Goal: Task Accomplishment & Management: Manage account settings

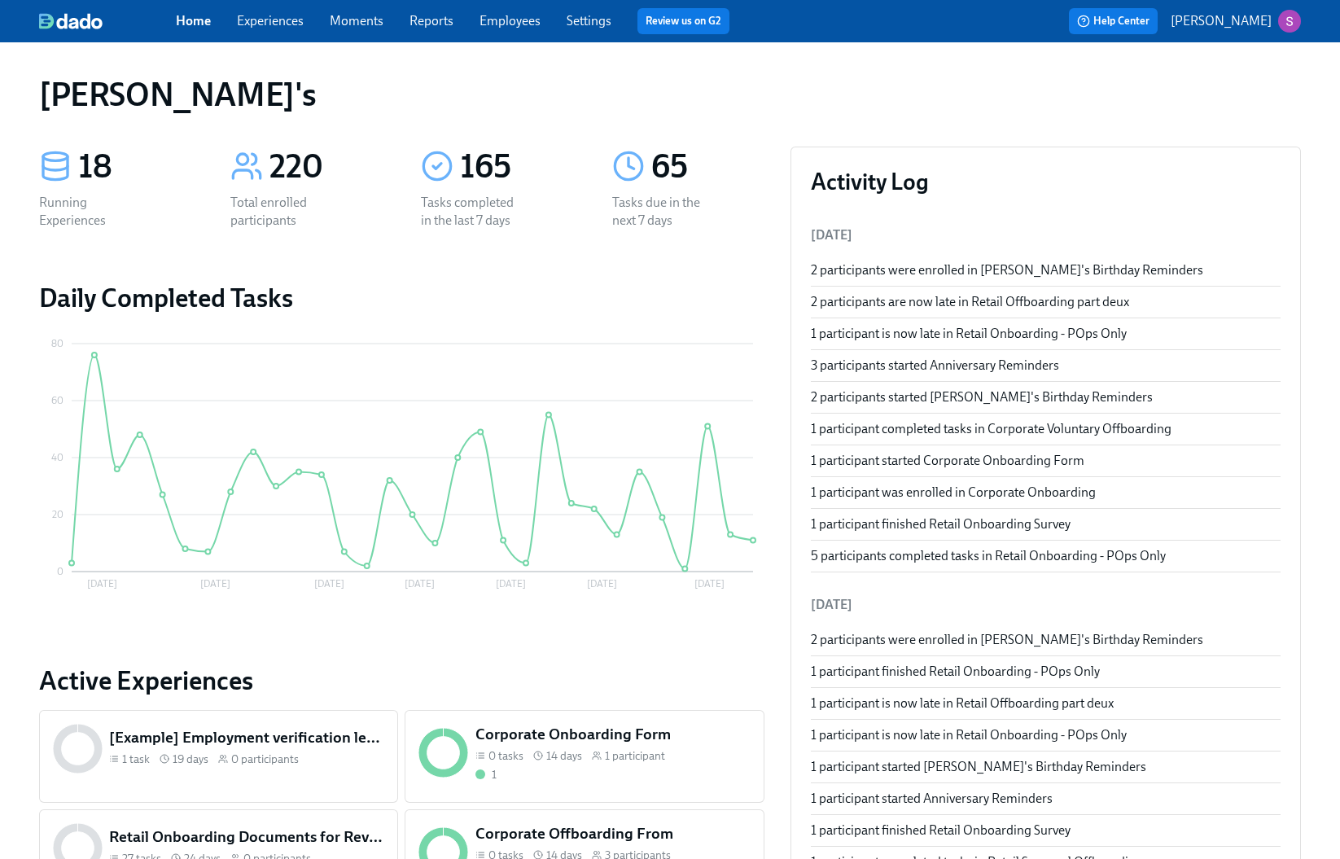
click at [348, 20] on link "Moments" at bounding box center [357, 20] width 54 height 15
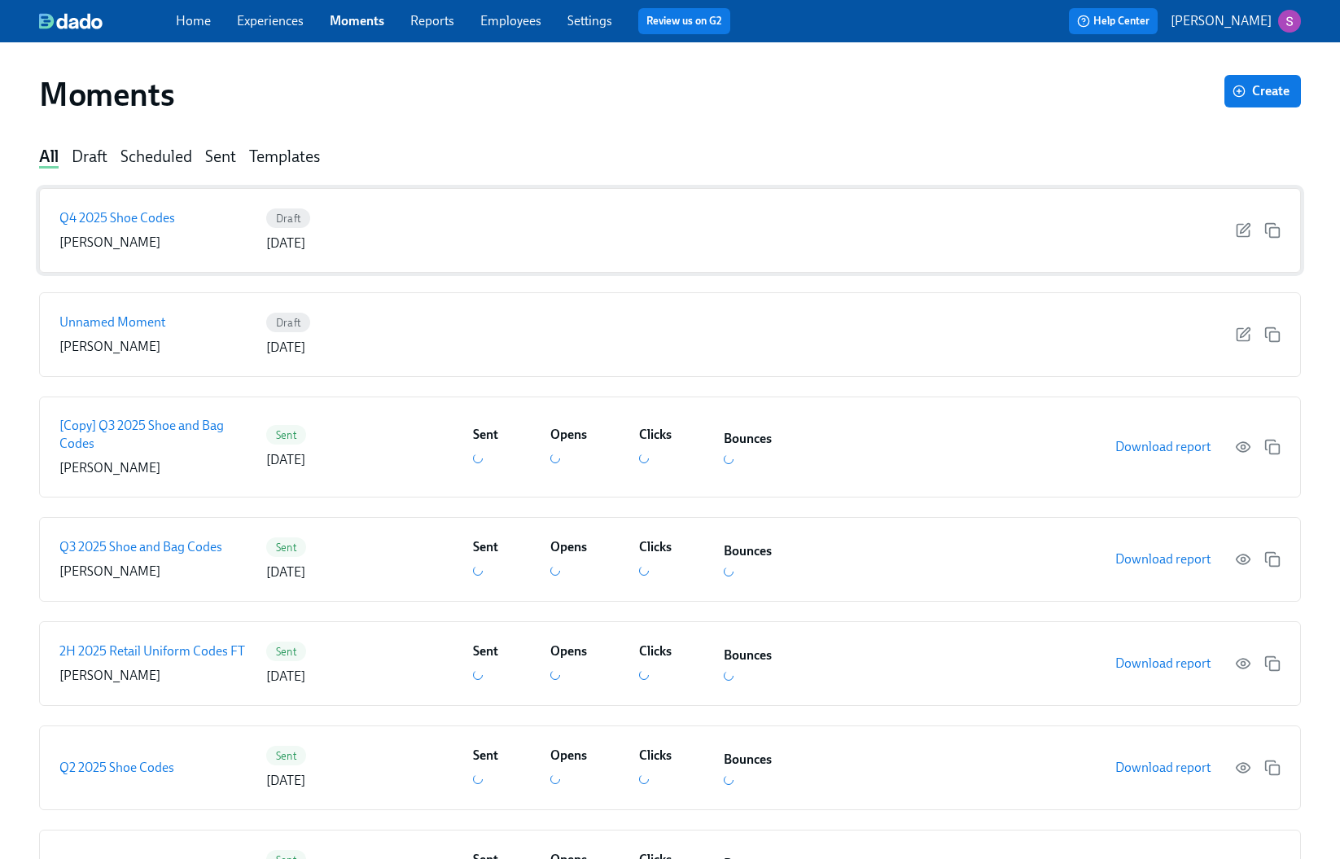
click at [169, 226] on p "Q4 2025 Shoe Codes" at bounding box center [117, 218] width 116 height 18
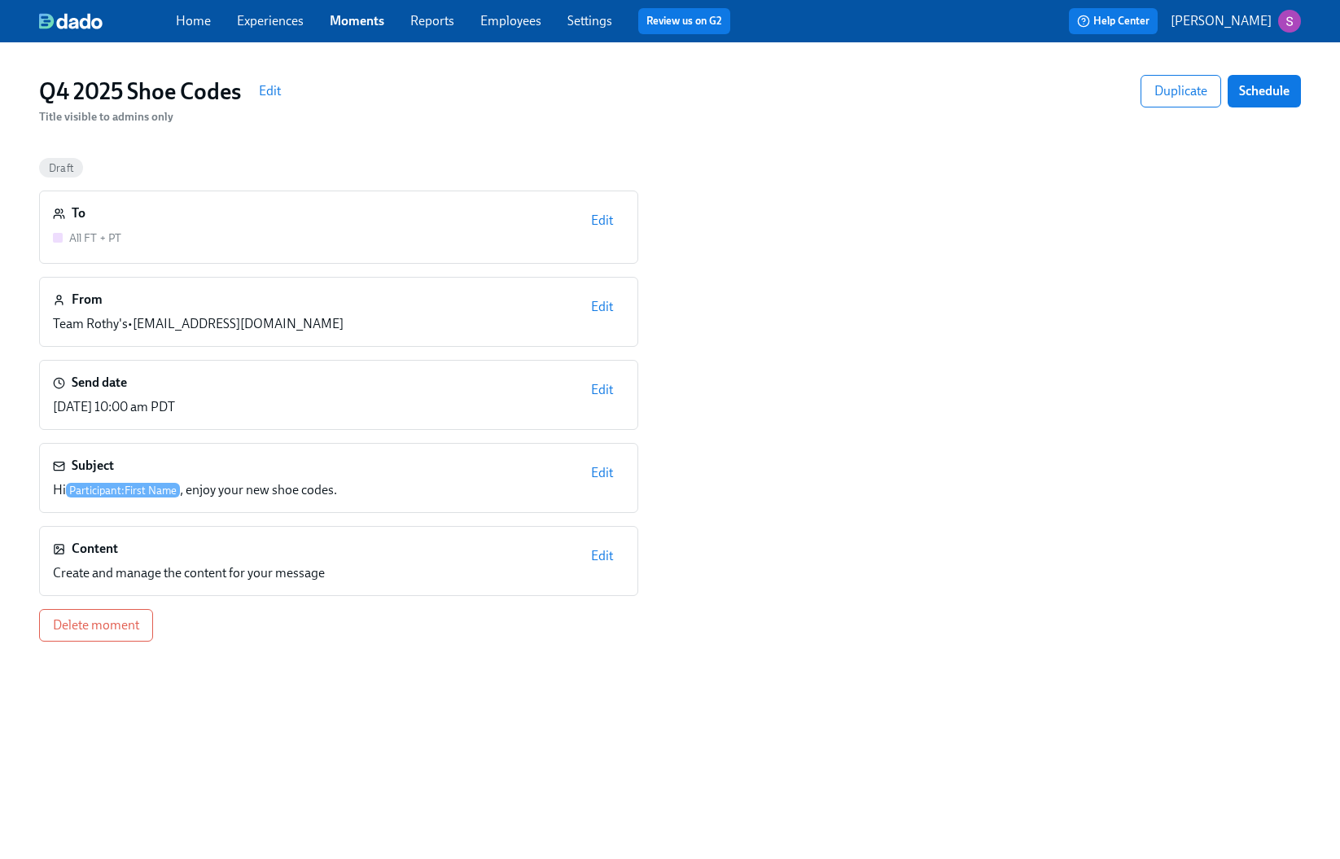
click at [519, 18] on link "Employees" at bounding box center [510, 20] width 61 height 15
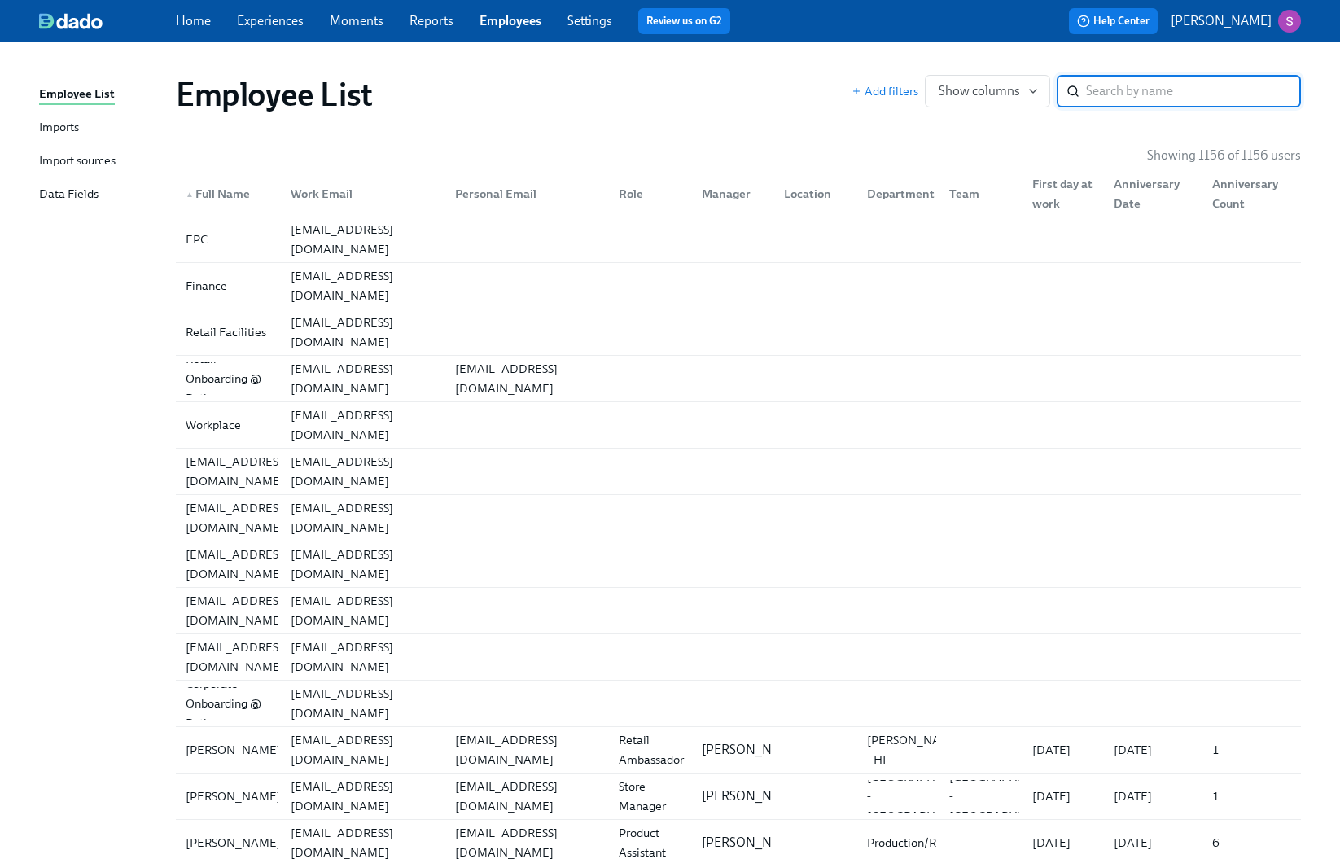
click at [111, 156] on div "Import sources" at bounding box center [77, 161] width 77 height 20
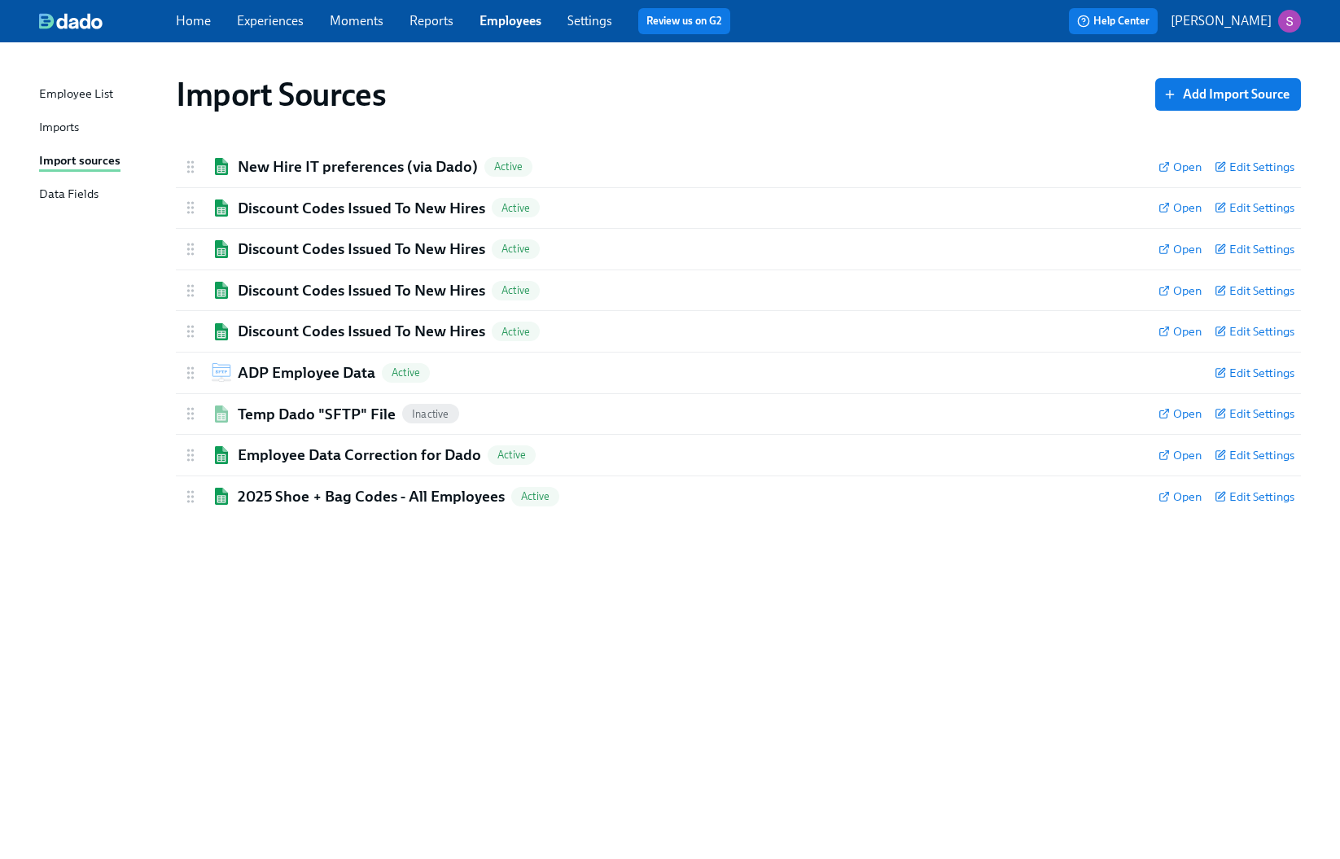
click at [116, 120] on link "Imports" at bounding box center [101, 128] width 124 height 20
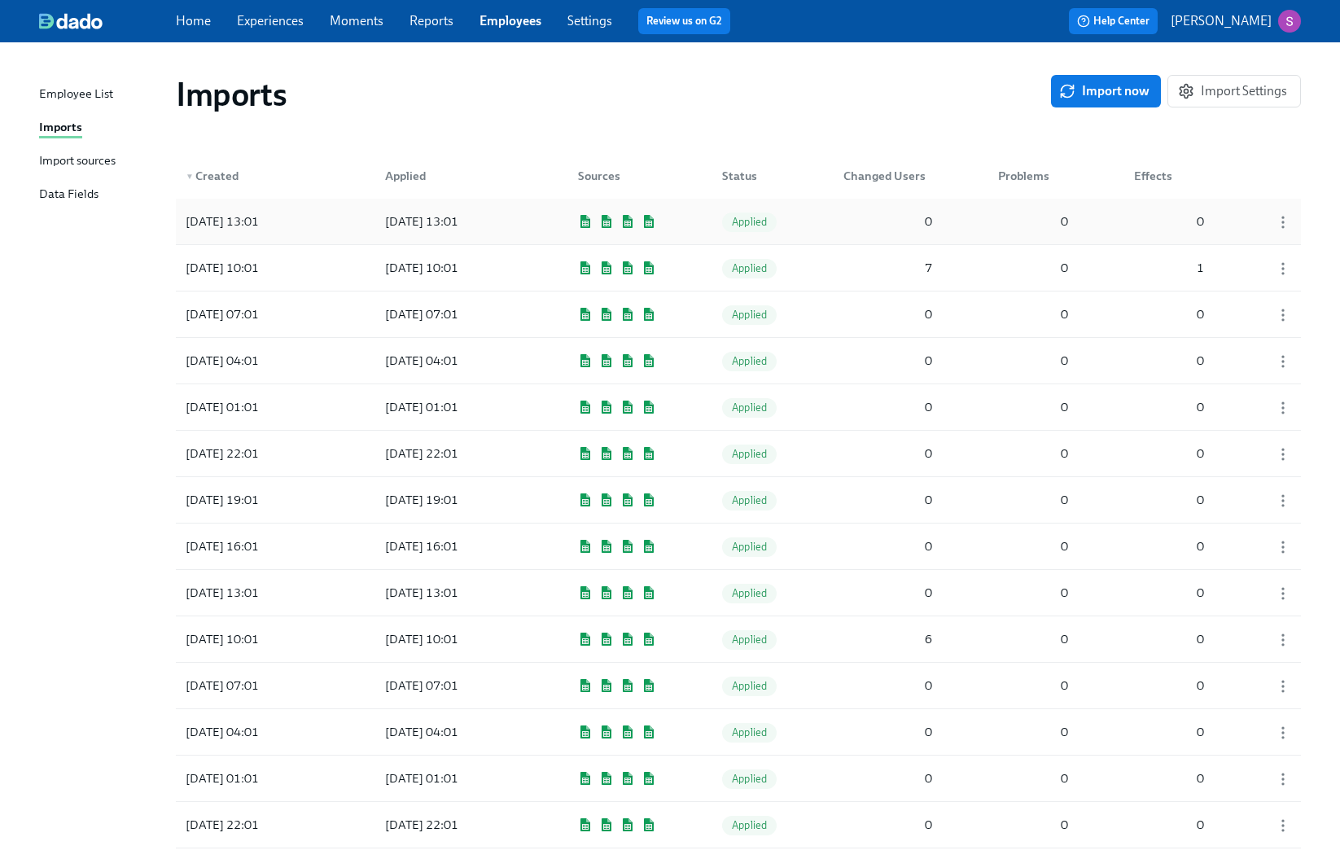
click at [563, 221] on div "2025/10/01 13:01 2025/10/01 13:01 Applied 0 0 0" at bounding box center [738, 222] width 1125 height 46
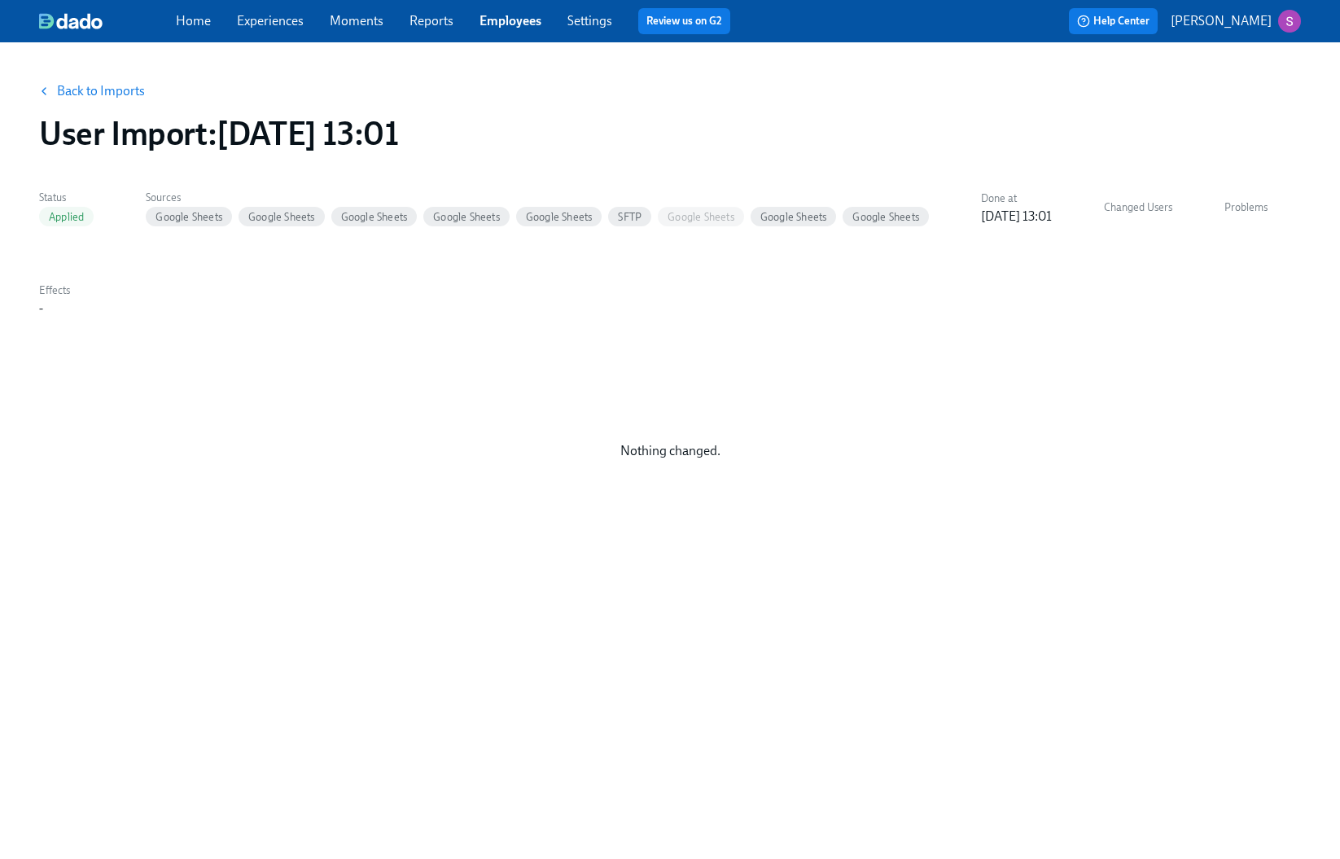
click at [79, 91] on link "Back to Imports" at bounding box center [101, 91] width 88 height 16
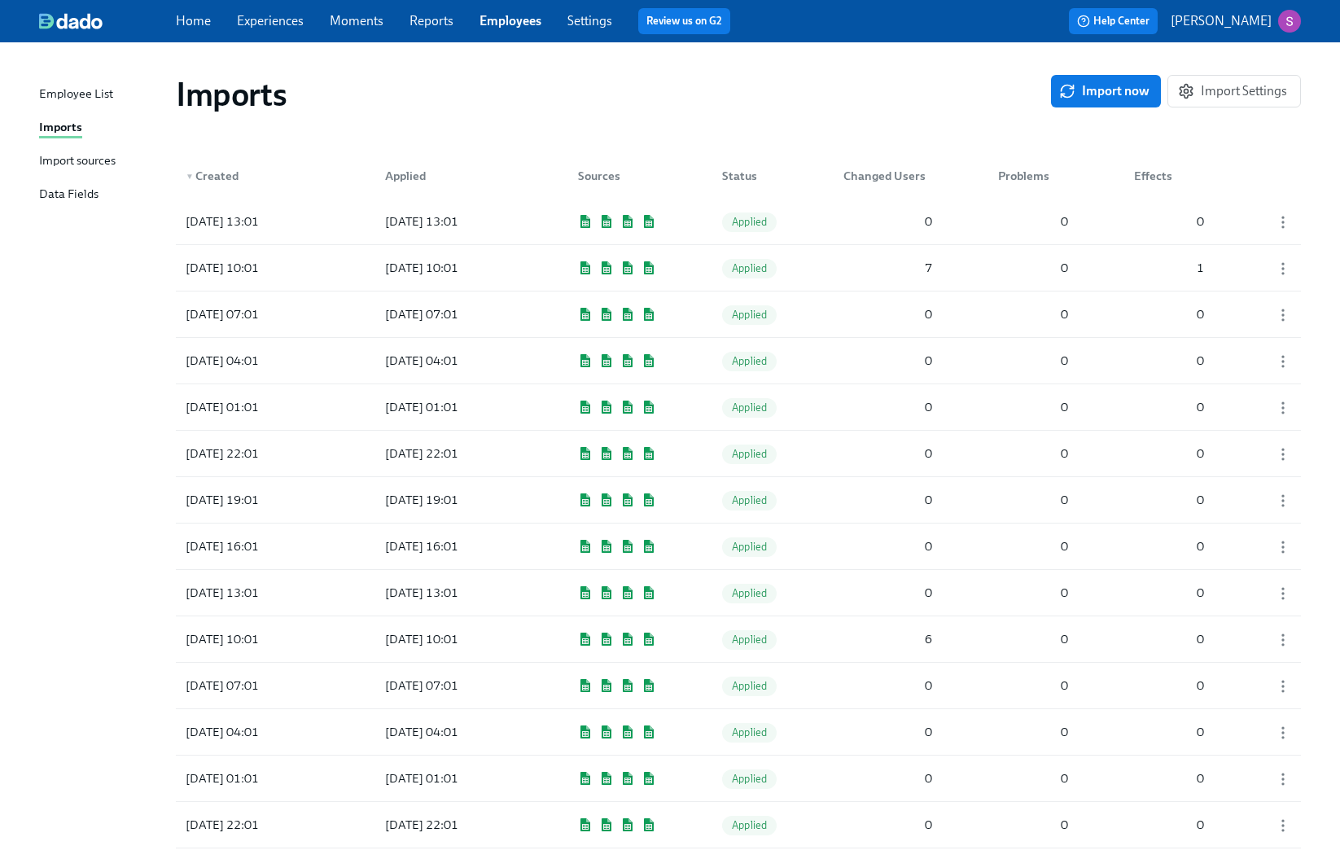
click at [370, 22] on link "Moments" at bounding box center [357, 20] width 54 height 15
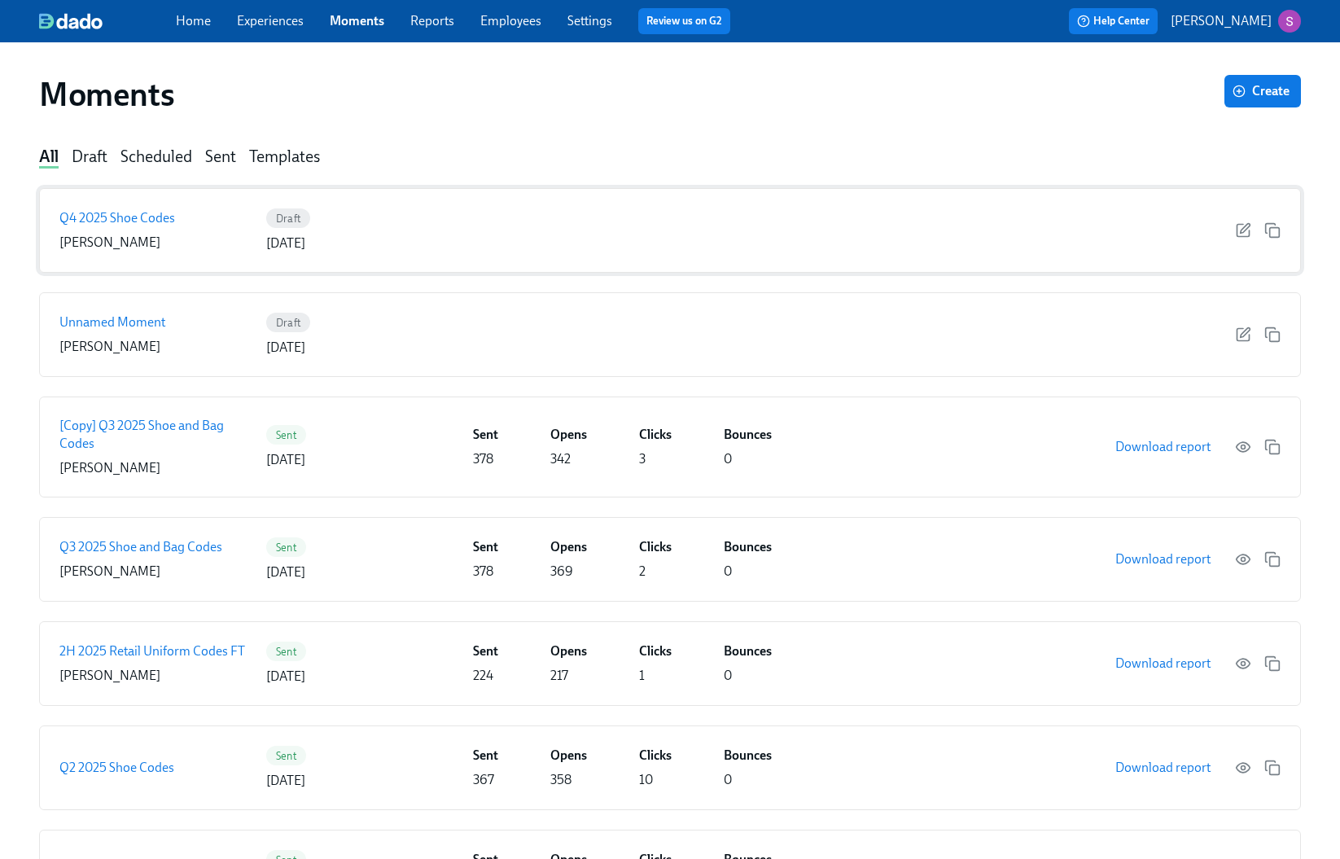
click at [556, 230] on div "Q4 2025 Shoe Codes Mary Jelincic Draft 10/10/2025" at bounding box center [670, 230] width 1262 height 85
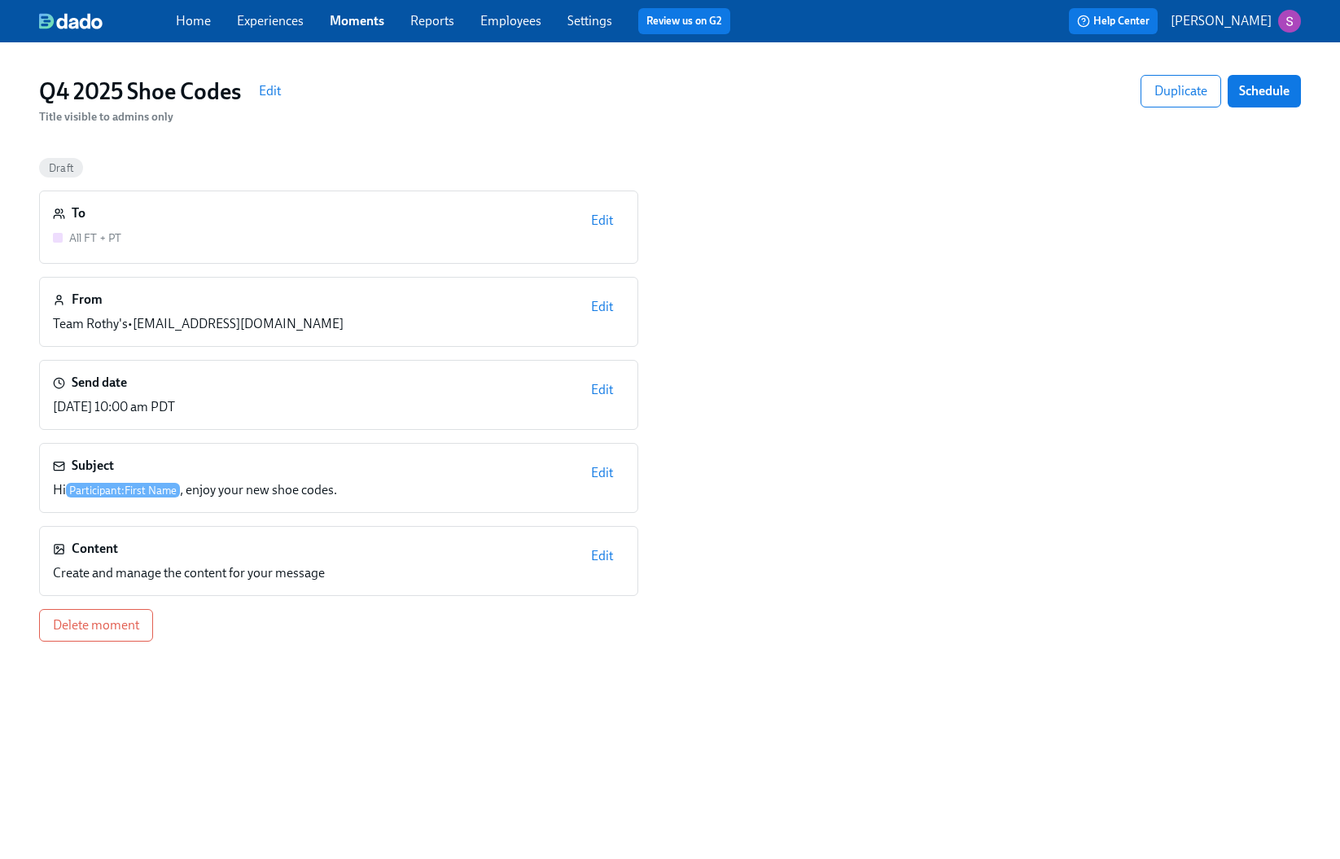
click at [601, 560] on span "Edit" at bounding box center [602, 556] width 22 height 16
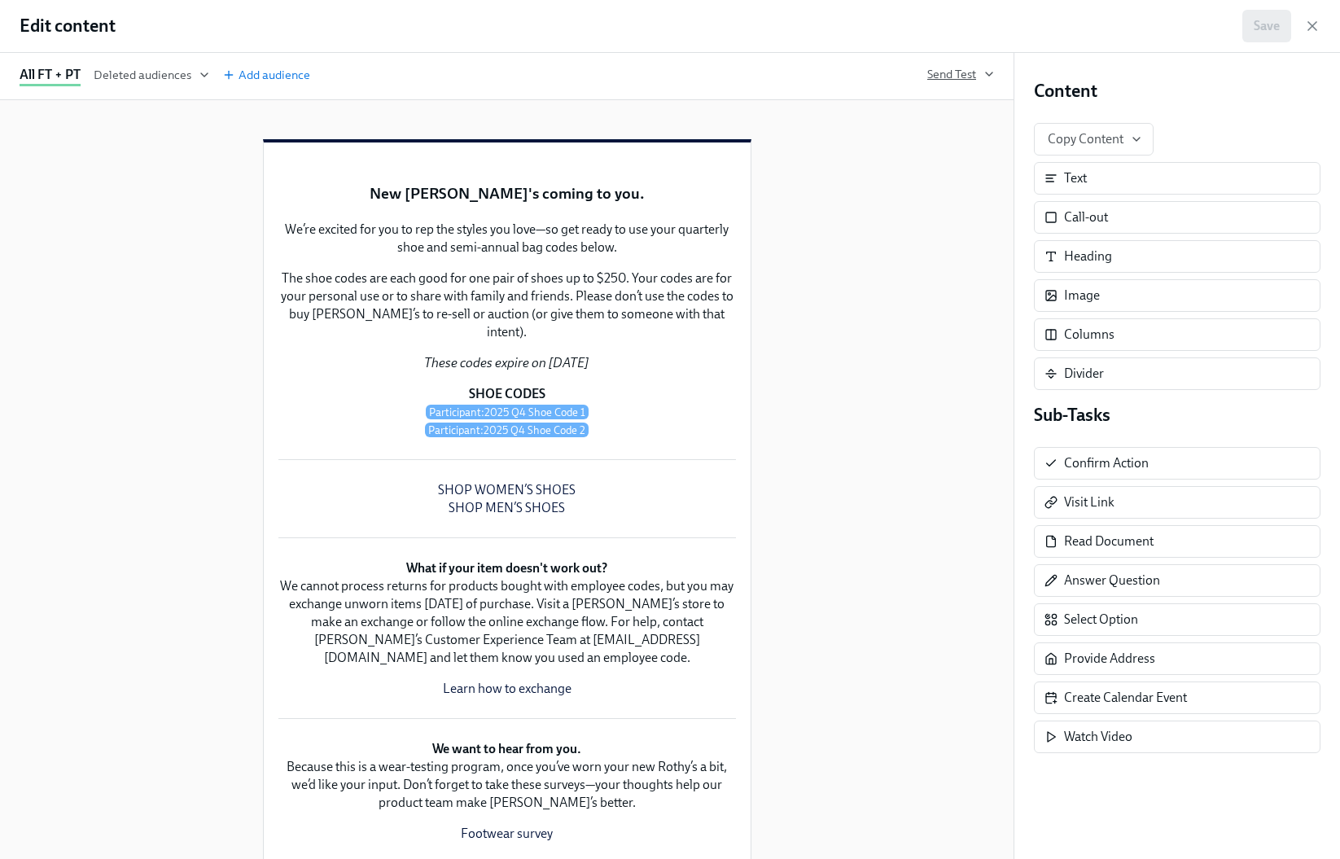
click at [956, 81] on span "Send Test" at bounding box center [960, 74] width 67 height 16
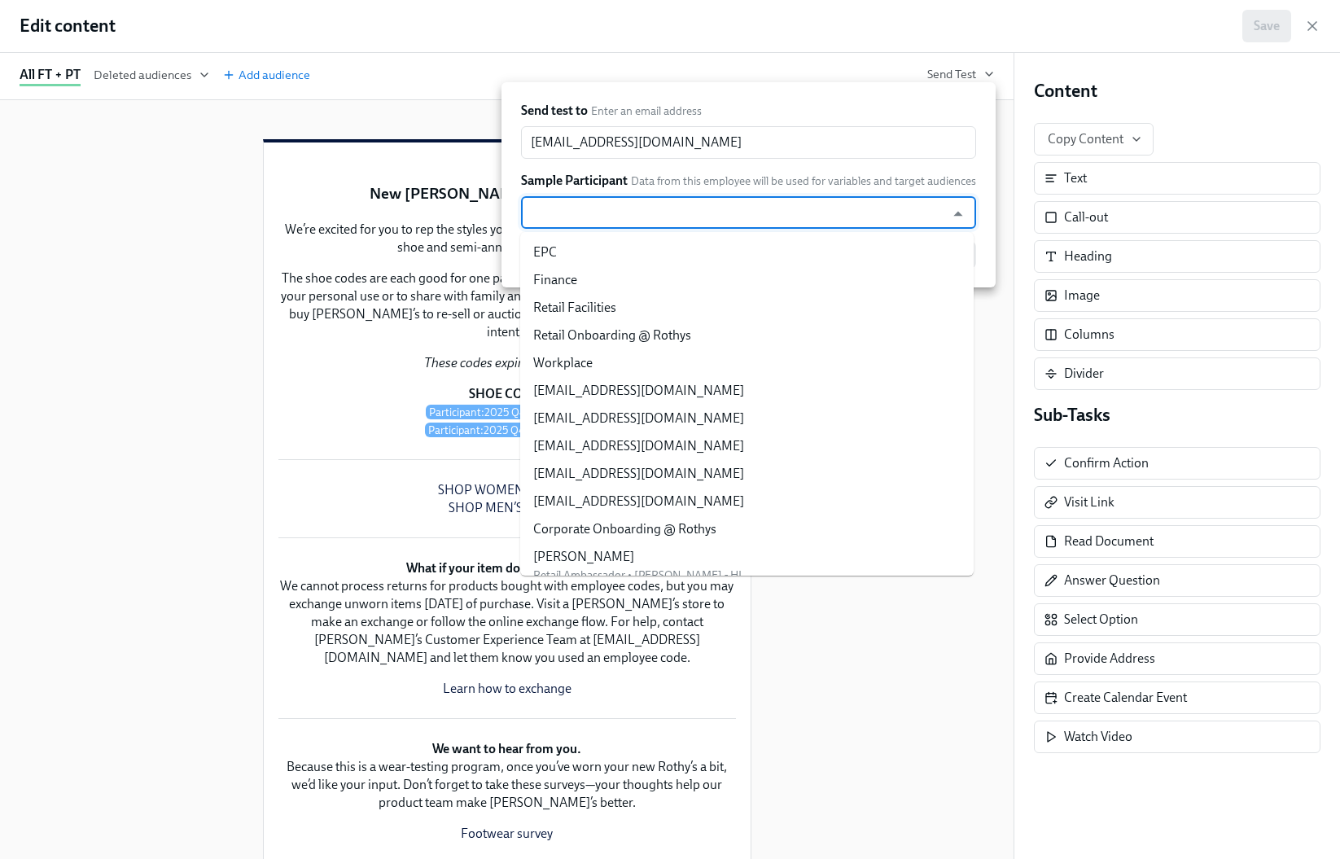
click at [829, 212] on input "text" at bounding box center [733, 212] width 408 height 33
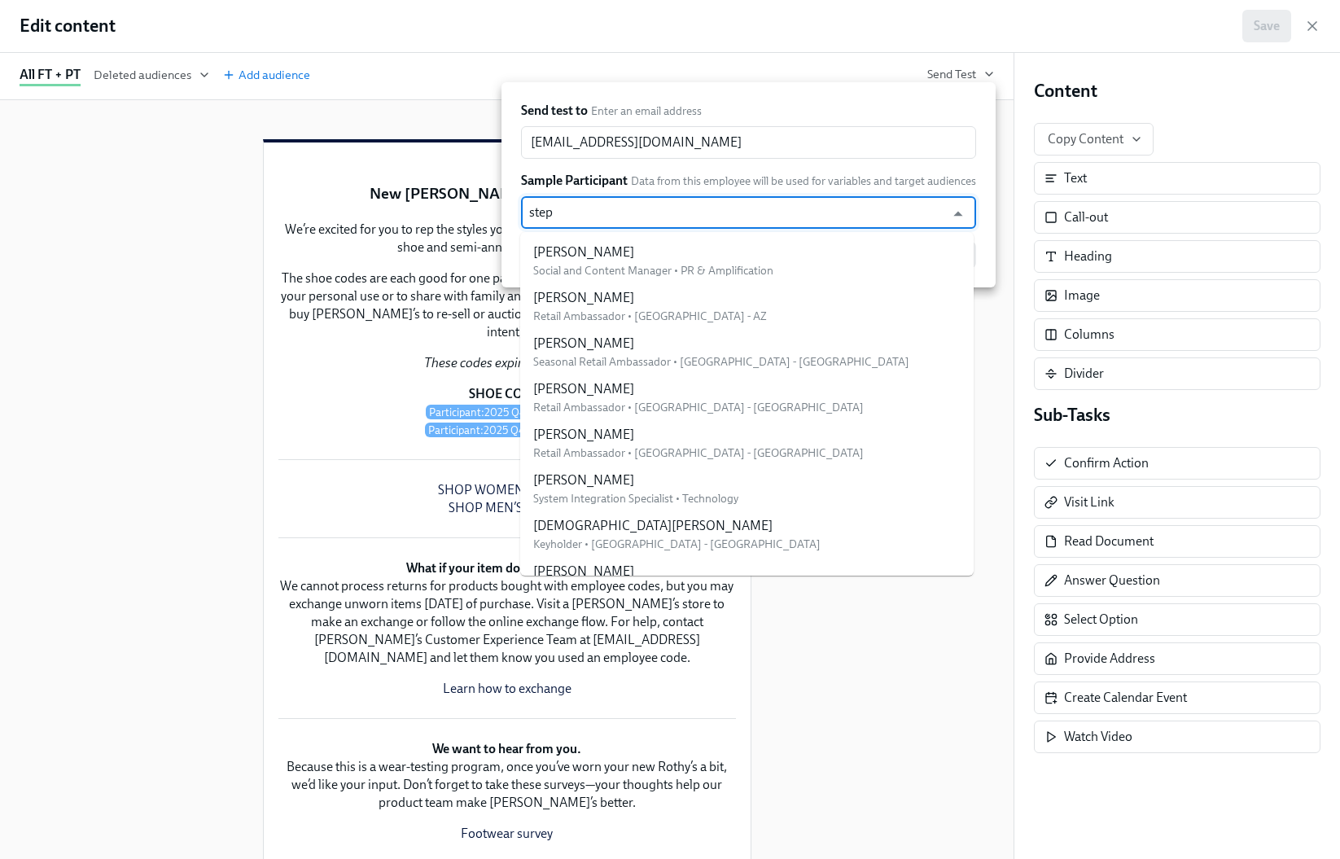
type input "steph"
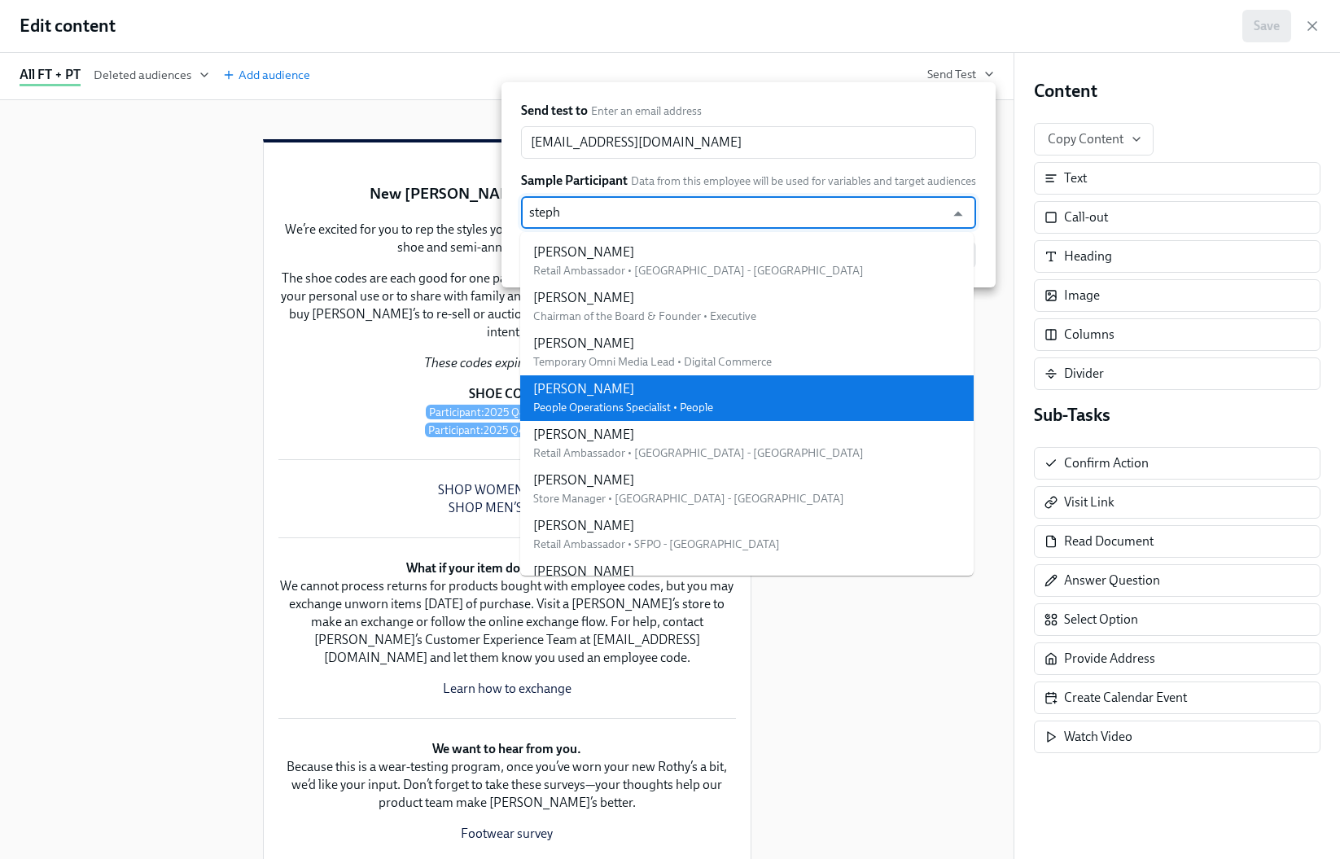
click at [771, 398] on li "Stephanie Jackson People Operations Specialist • People" at bounding box center [746, 398] width 453 height 46
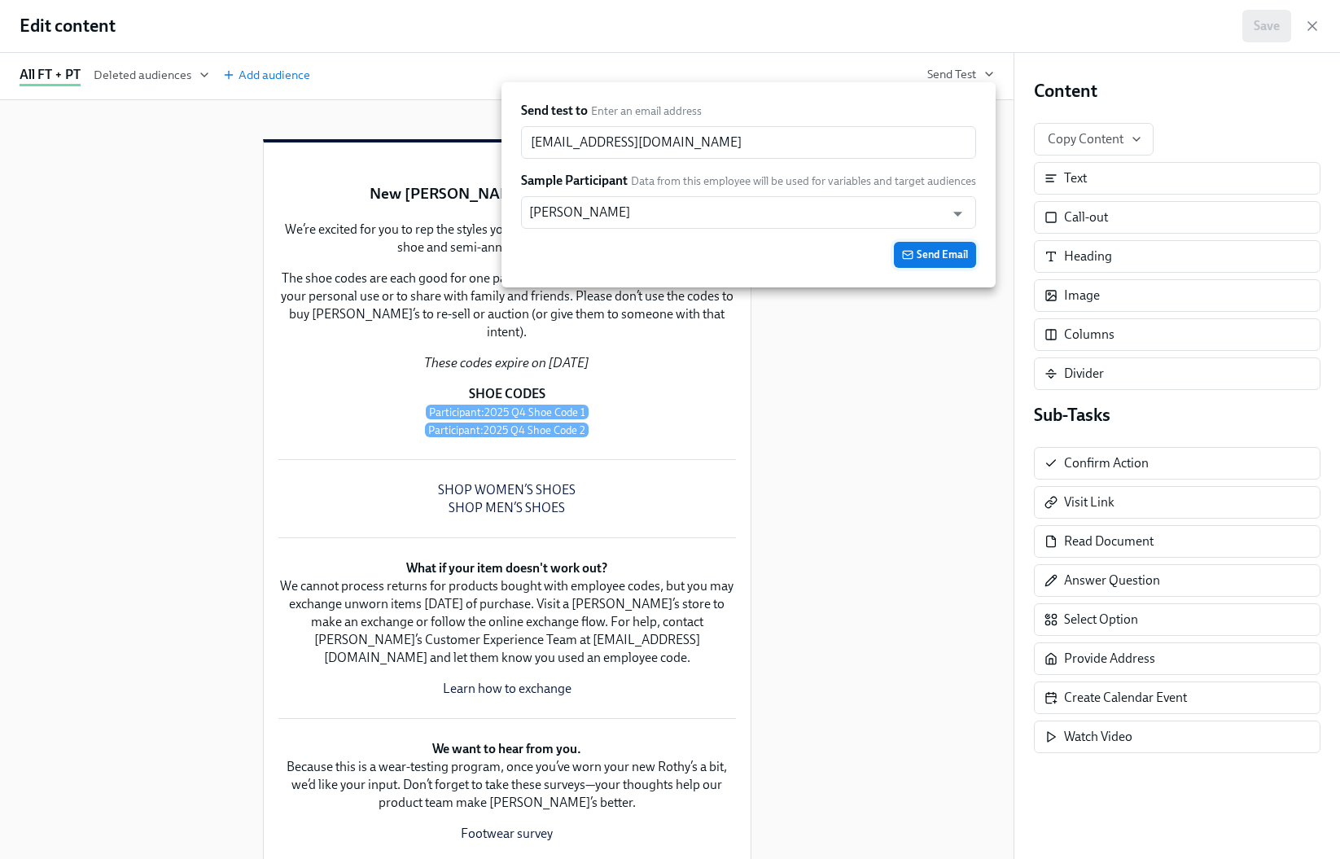
click at [928, 250] on span "Send Email" at bounding box center [935, 255] width 66 height 16
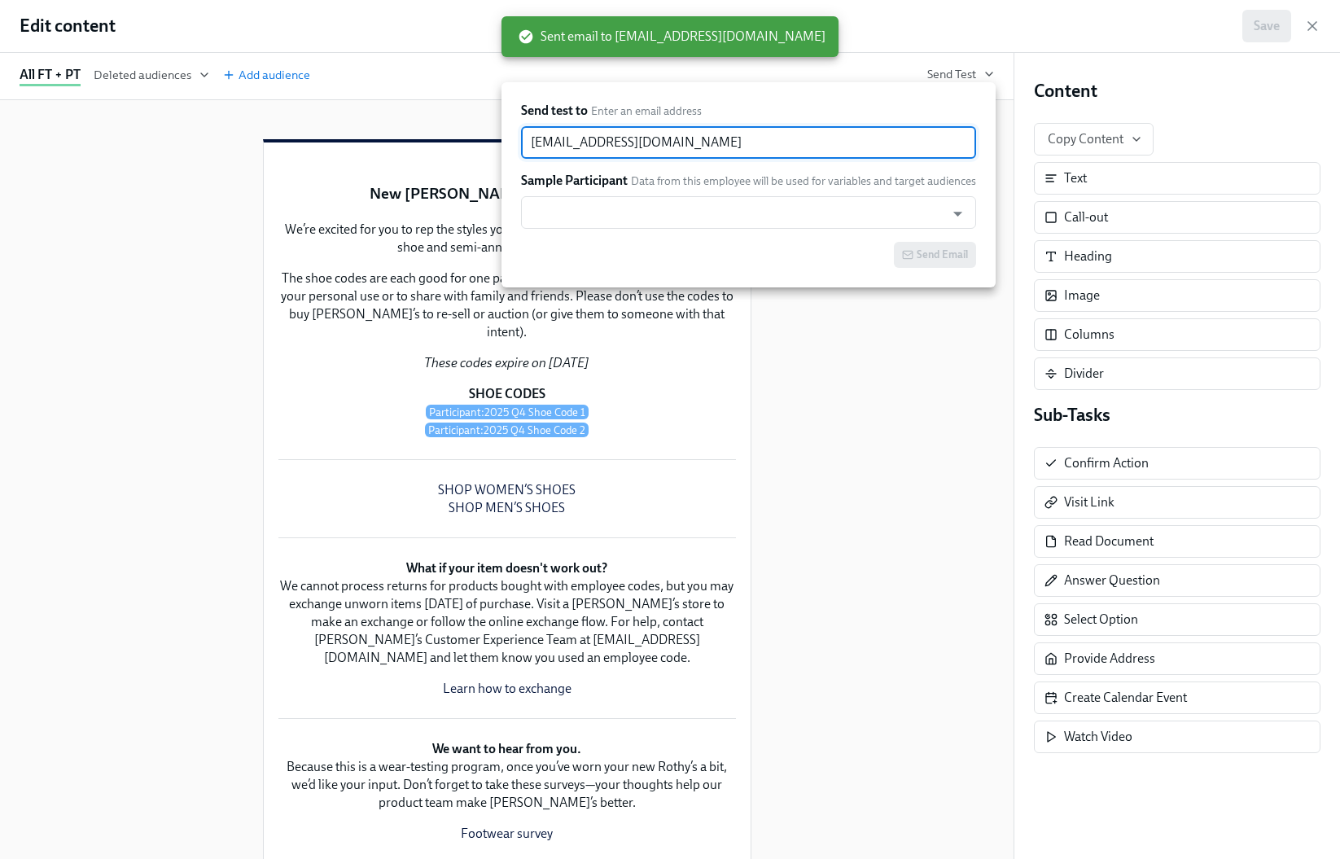
drag, startPoint x: 580, startPoint y: 142, endPoint x: 512, endPoint y: 141, distance: 67.6
click at [512, 141] on div "Send test to Enter an email address sjackson@rothys.com ​ Sample Participant Da…" at bounding box center [748, 184] width 494 height 205
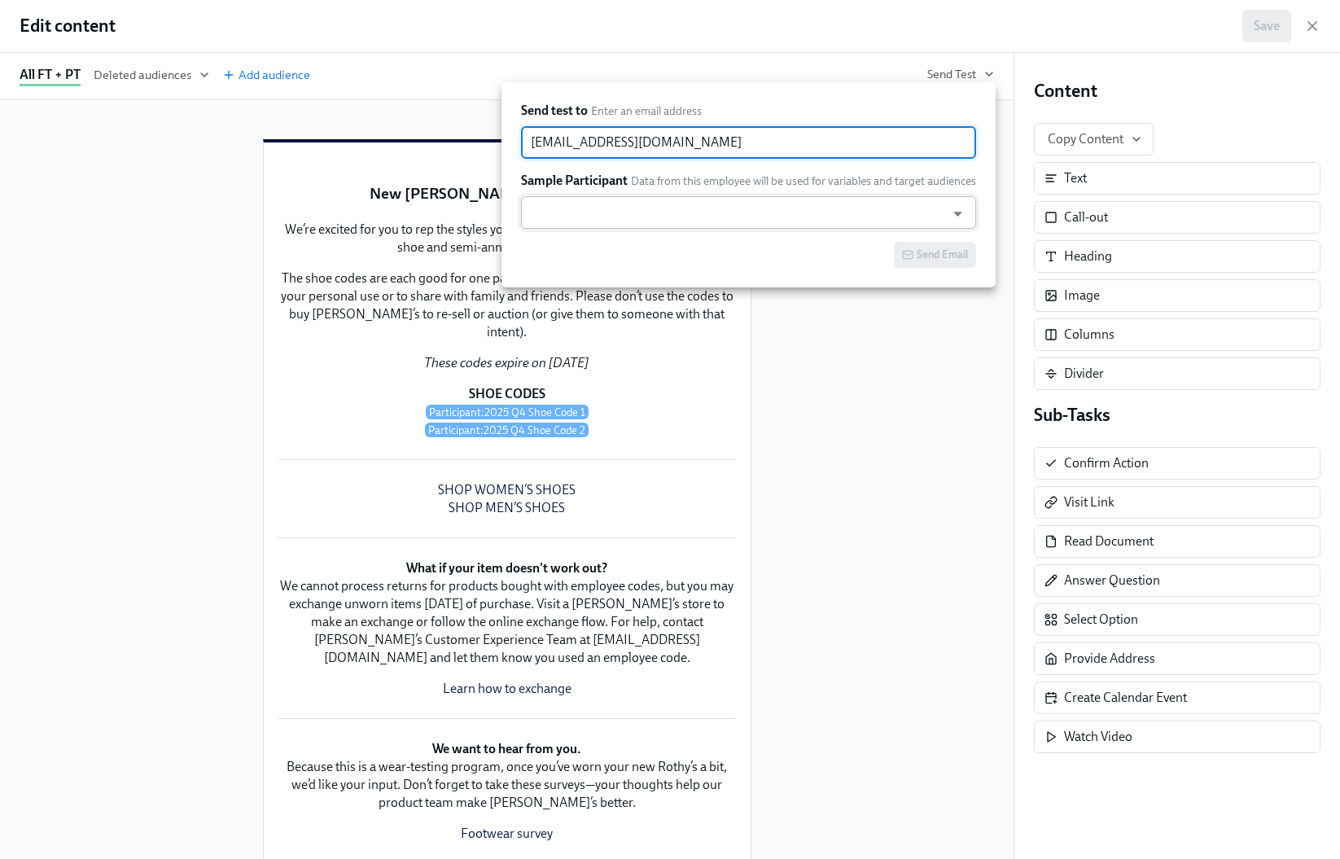
type input "mjelincic@rothys.com"
click at [566, 201] on input "text" at bounding box center [733, 212] width 408 height 33
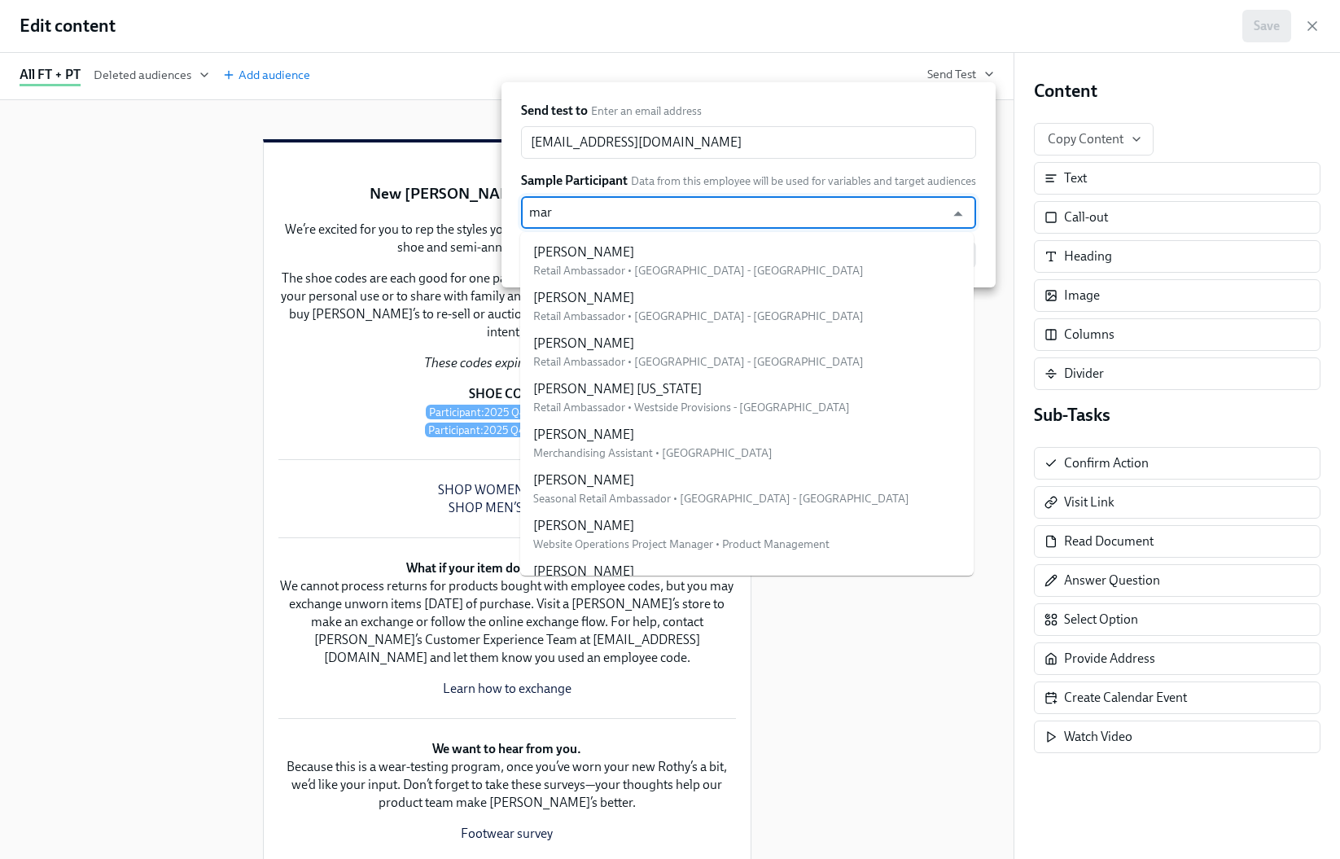
type input "mary"
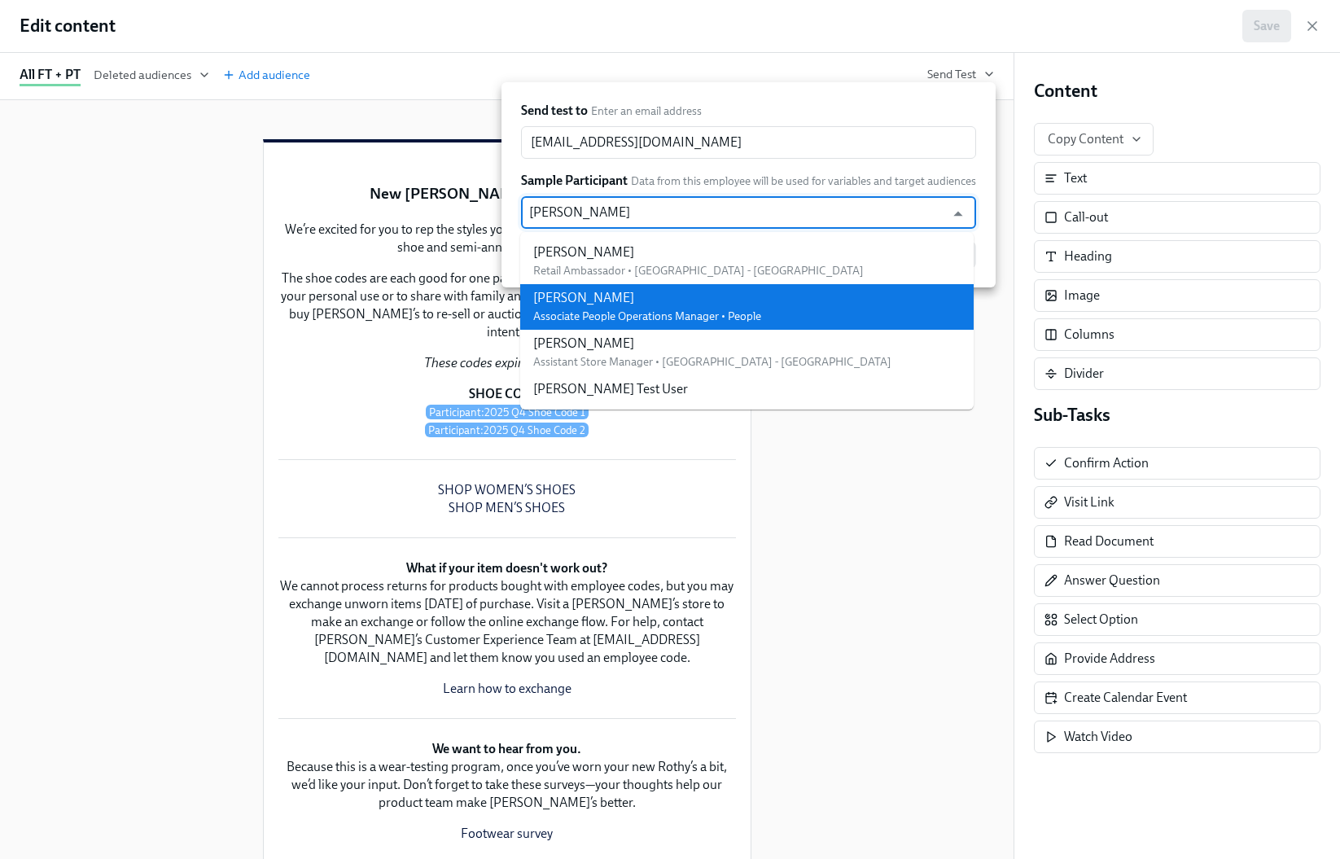
click at [580, 300] on div "Mary Jelincic" at bounding box center [647, 298] width 228 height 18
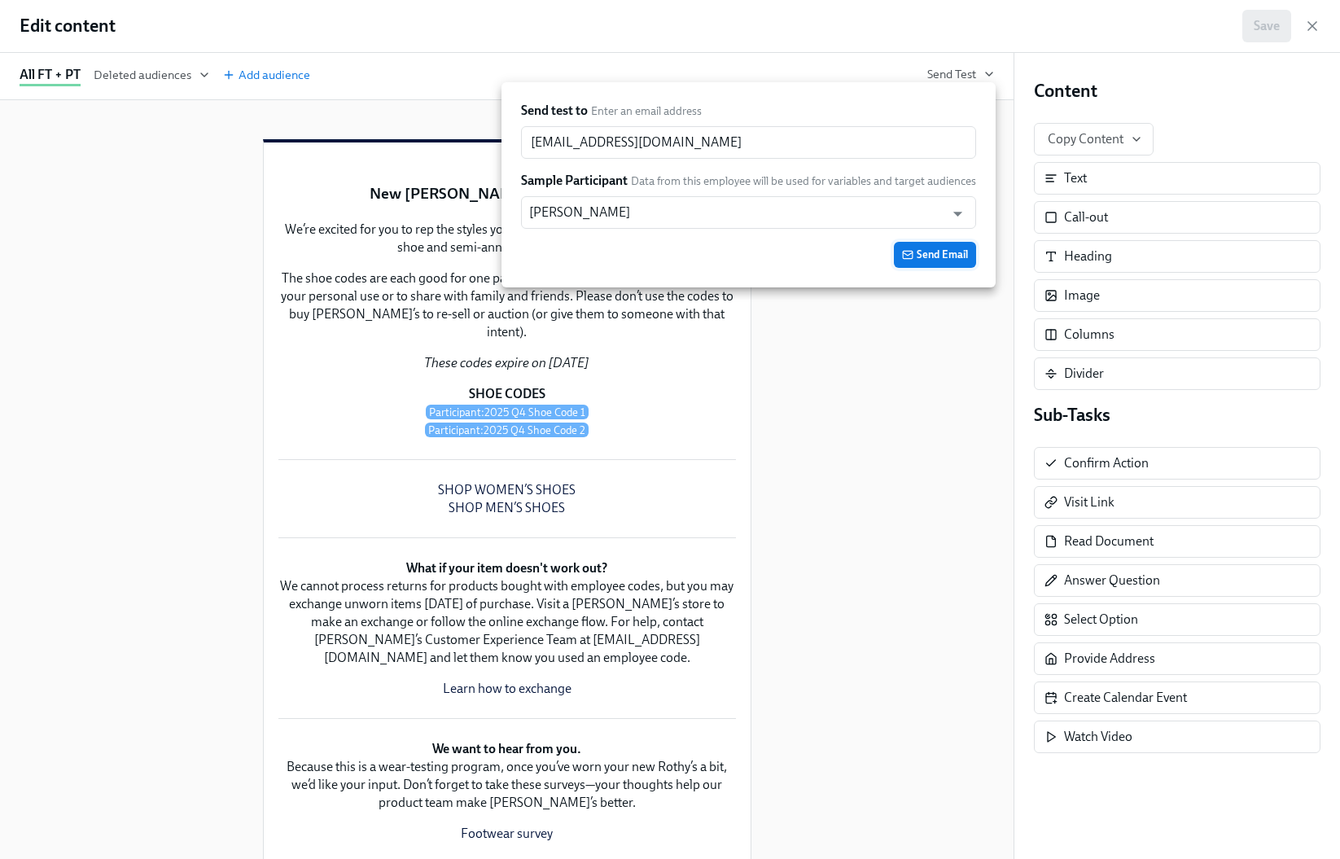
click at [931, 259] on span "Send Email" at bounding box center [935, 255] width 66 height 16
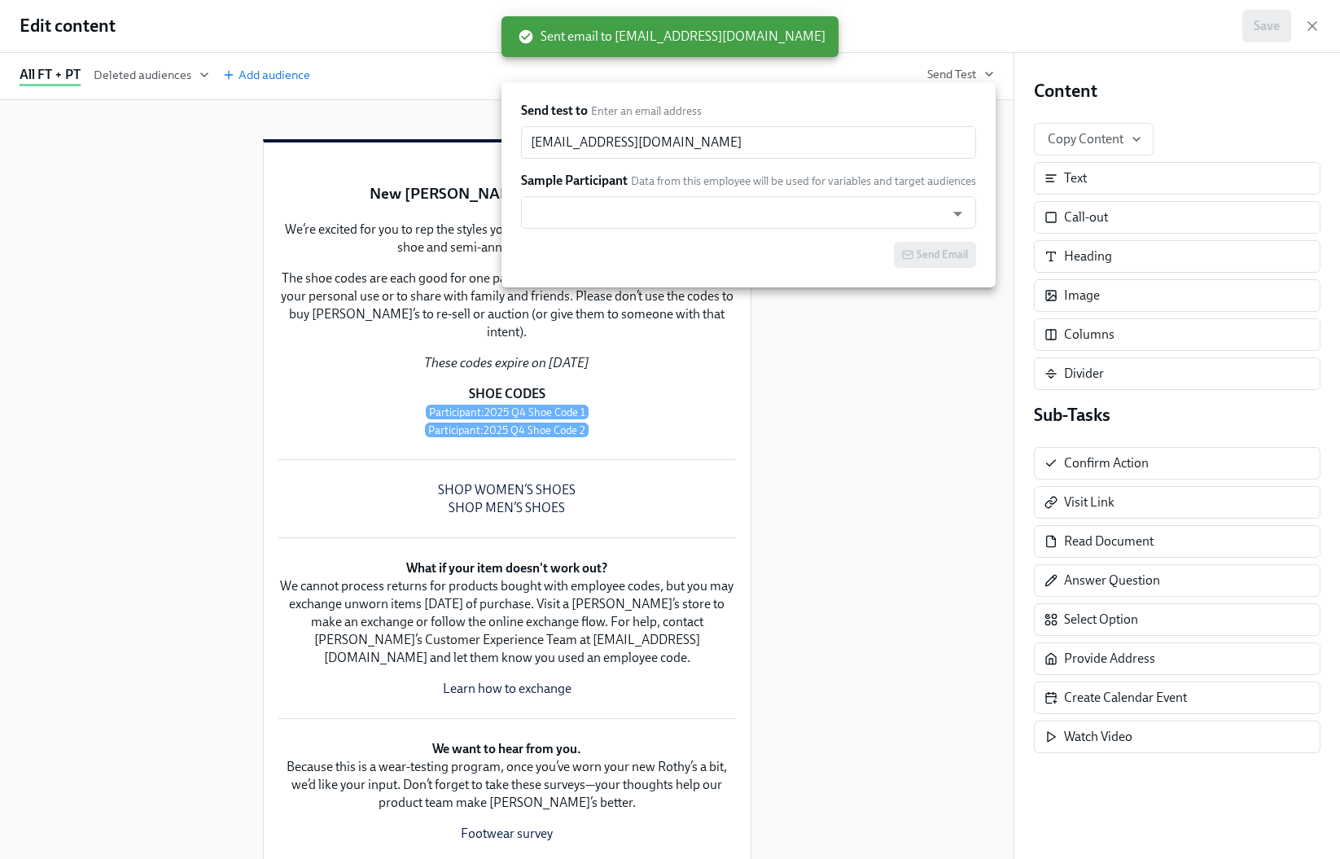
click at [934, 338] on div at bounding box center [670, 429] width 1340 height 859
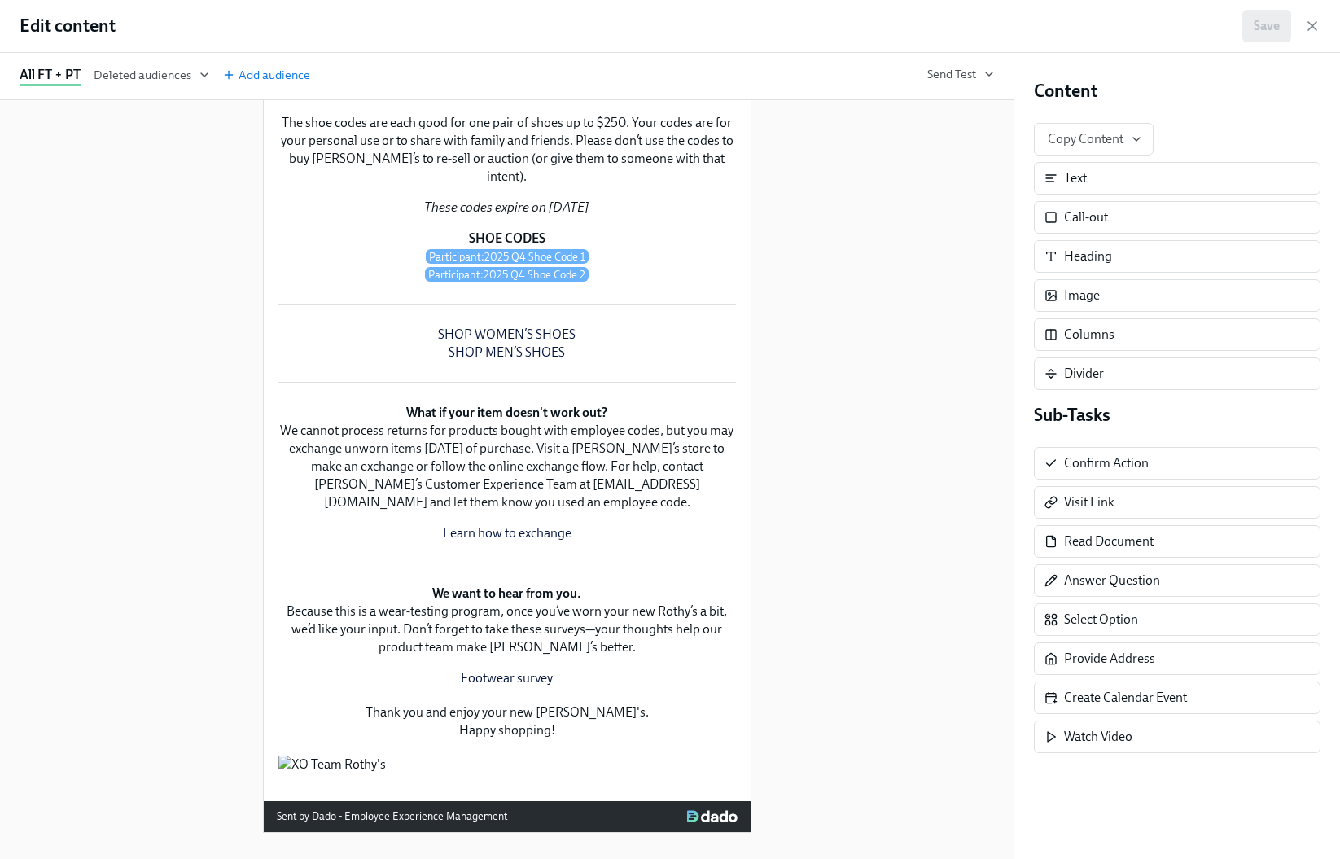
scroll to position [739, 0]
click at [504, 188] on div "We’re excited for you to rep the styles you love—so get ready to use your quart…" at bounding box center [507, 173] width 461 height 221
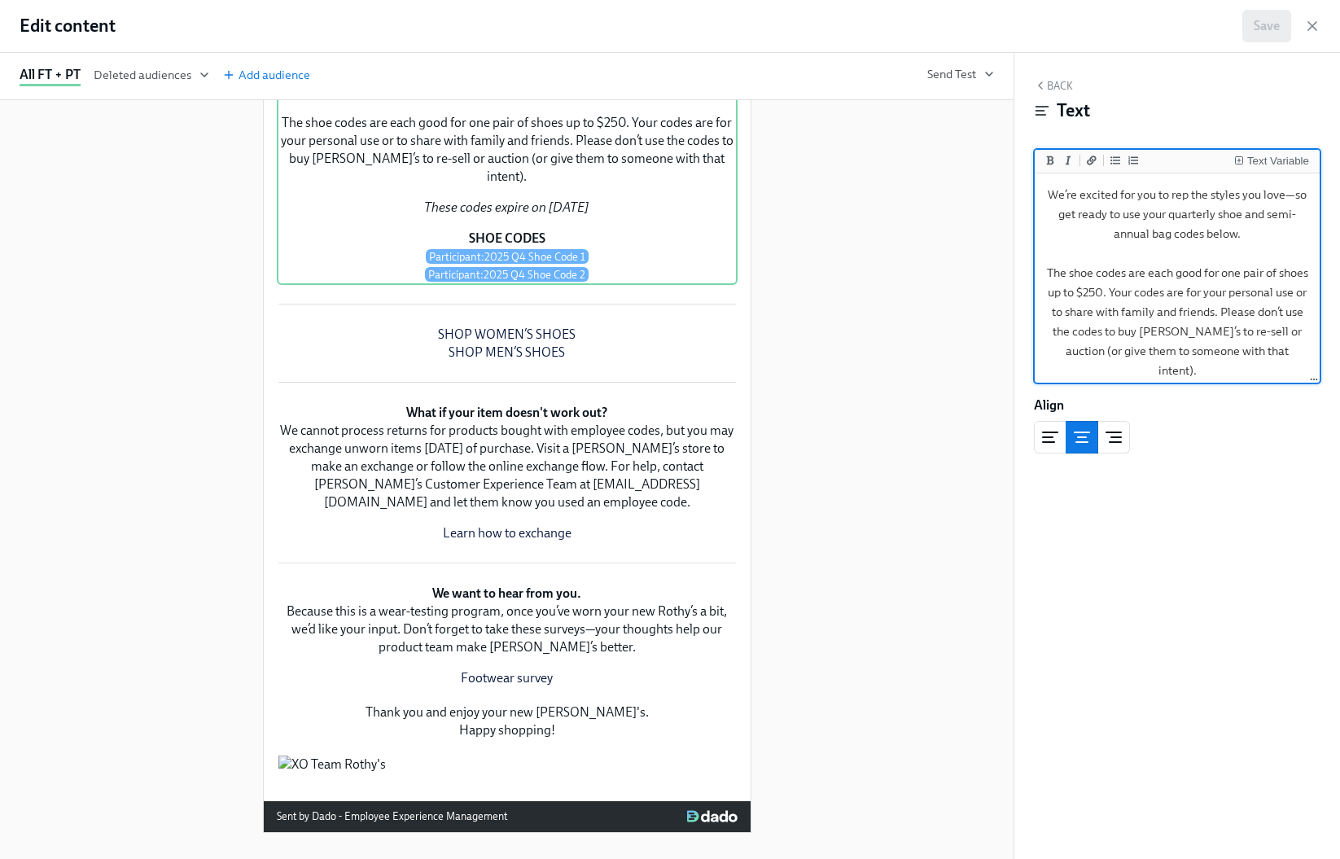
click at [1228, 220] on textarea "We’re excited for you to rep the styles you love—so get ready to use your quart…" at bounding box center [1177, 341] width 278 height 329
click at [1173, 234] on textarea "We’re excited for you to rep the styles you love—so get ready to use your quart…" at bounding box center [1177, 341] width 278 height 329
type textarea "We’re excited for you to rep the styles you love—so get ready to use your quart…"
click at [1271, 28] on span "Save" at bounding box center [1267, 26] width 26 height 16
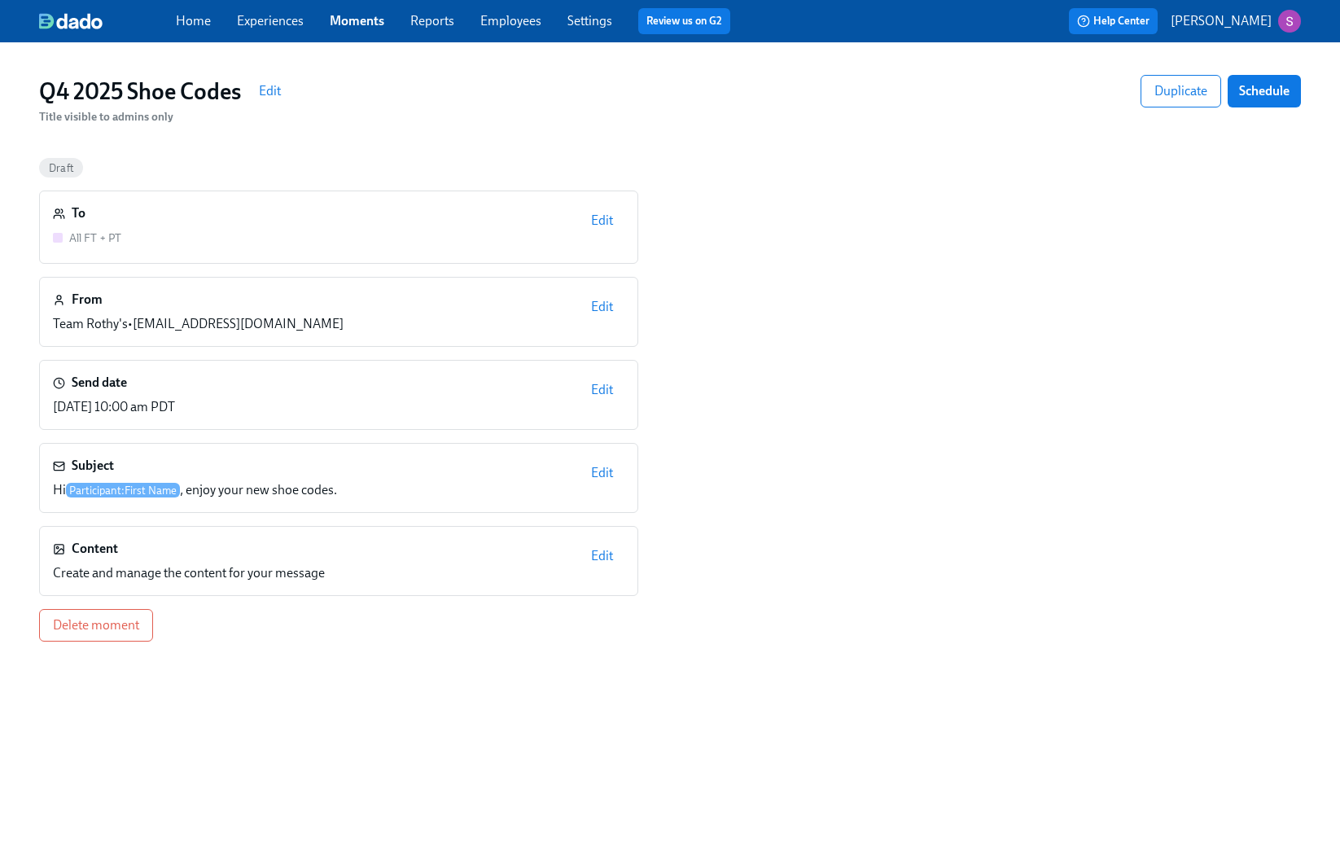
click at [612, 553] on span "Edit" at bounding box center [602, 556] width 22 height 16
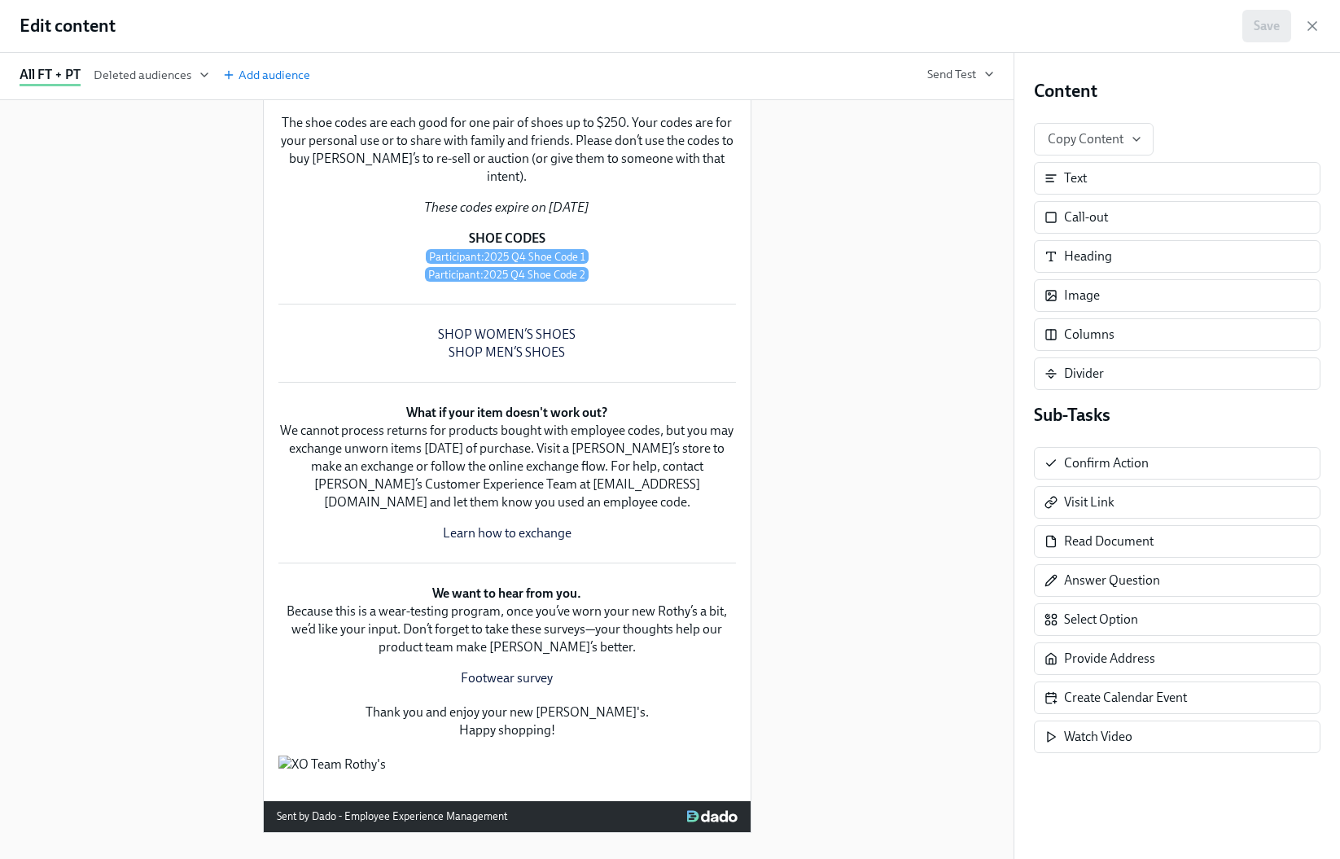
scroll to position [129, 0]
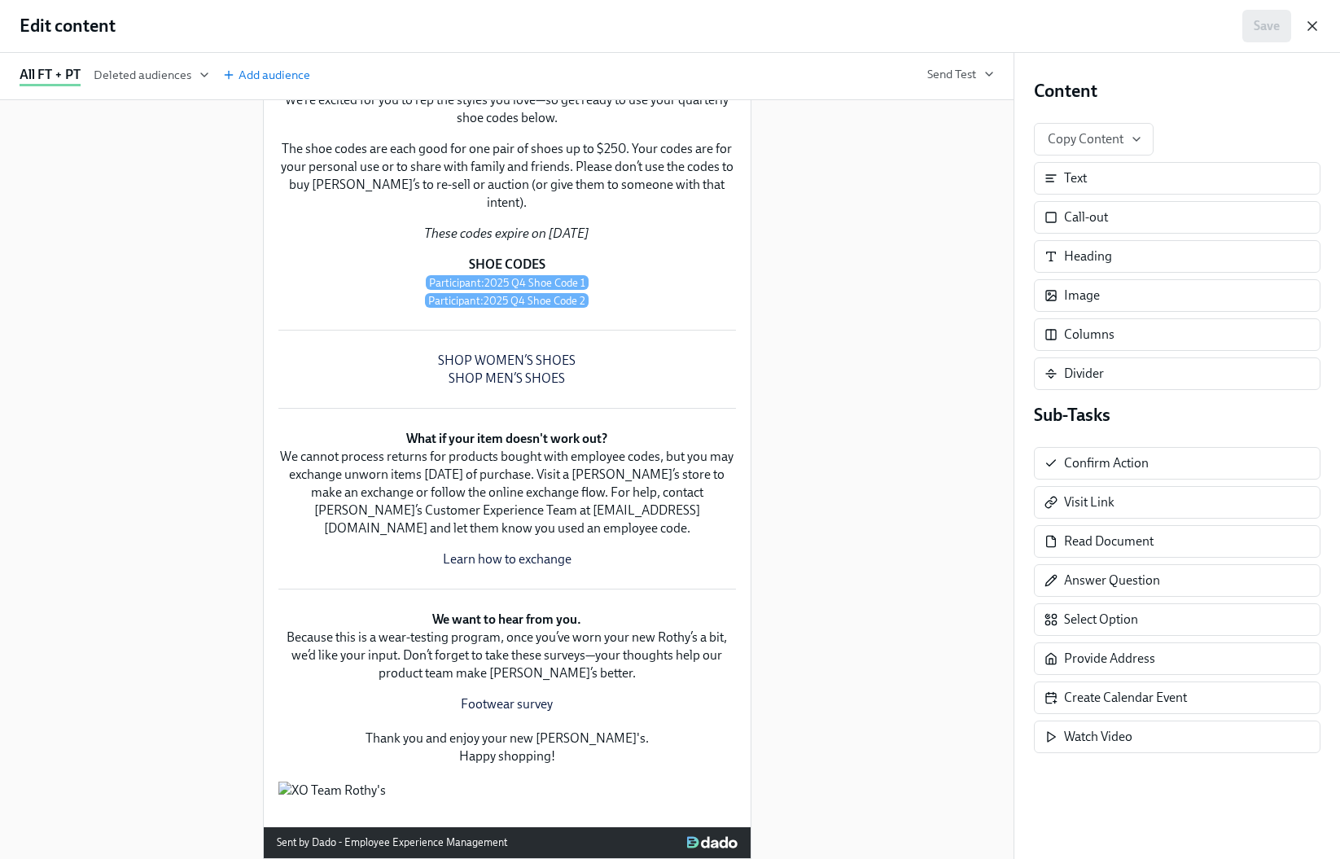
click at [1311, 24] on icon "button" at bounding box center [1312, 26] width 8 height 8
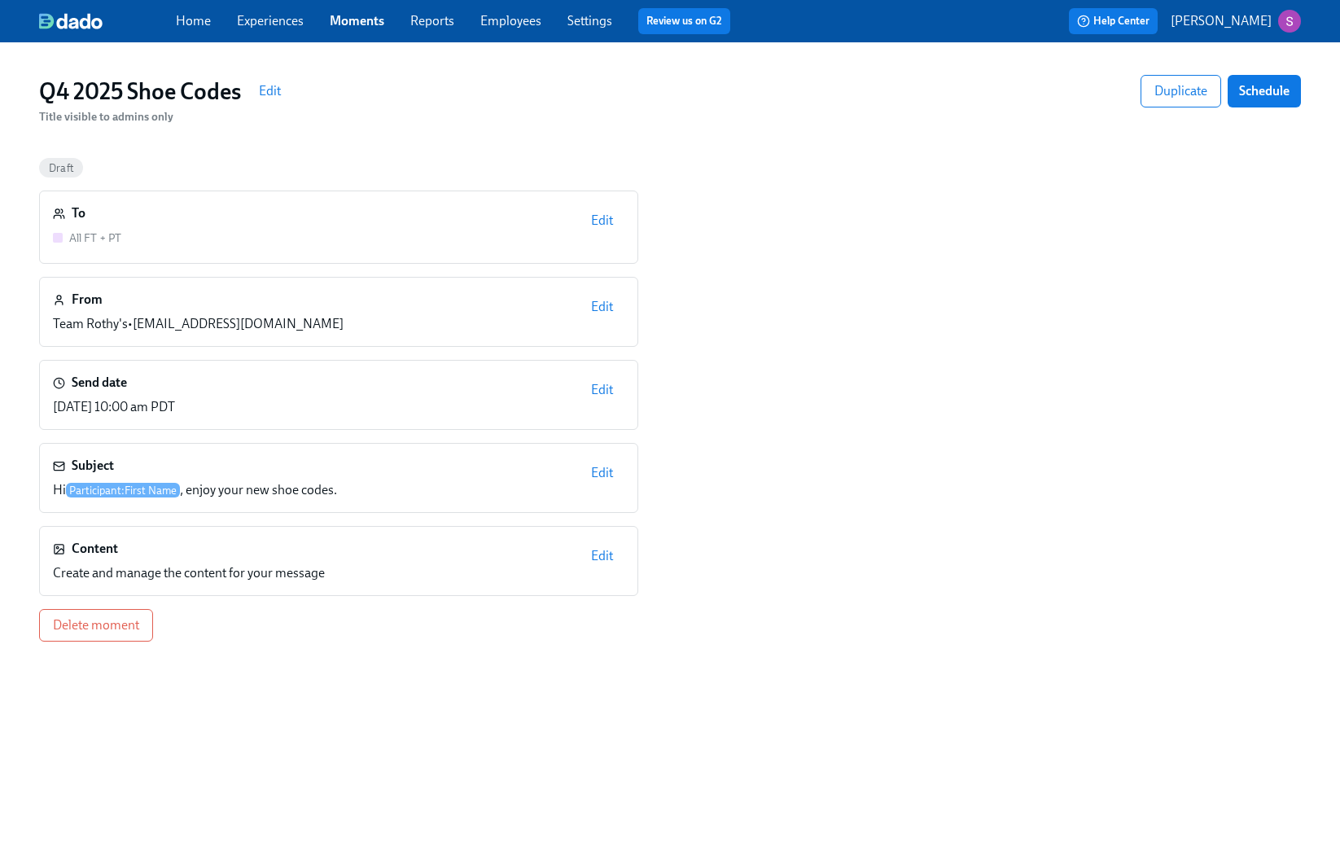
click at [602, 392] on span "Edit" at bounding box center [602, 390] width 22 height 16
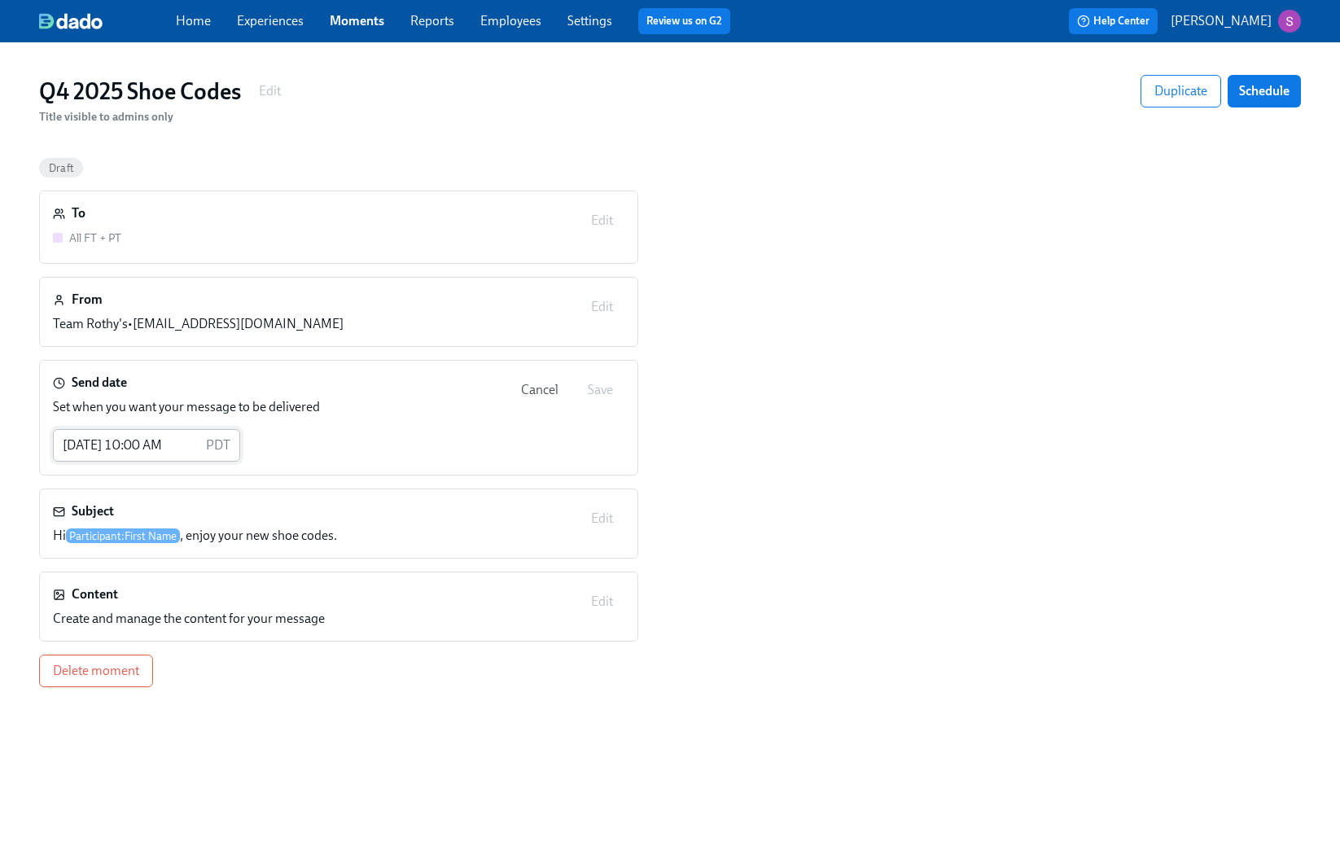
click at [103, 449] on input "10/10/2025 10:00 AM" at bounding box center [126, 445] width 147 height 33
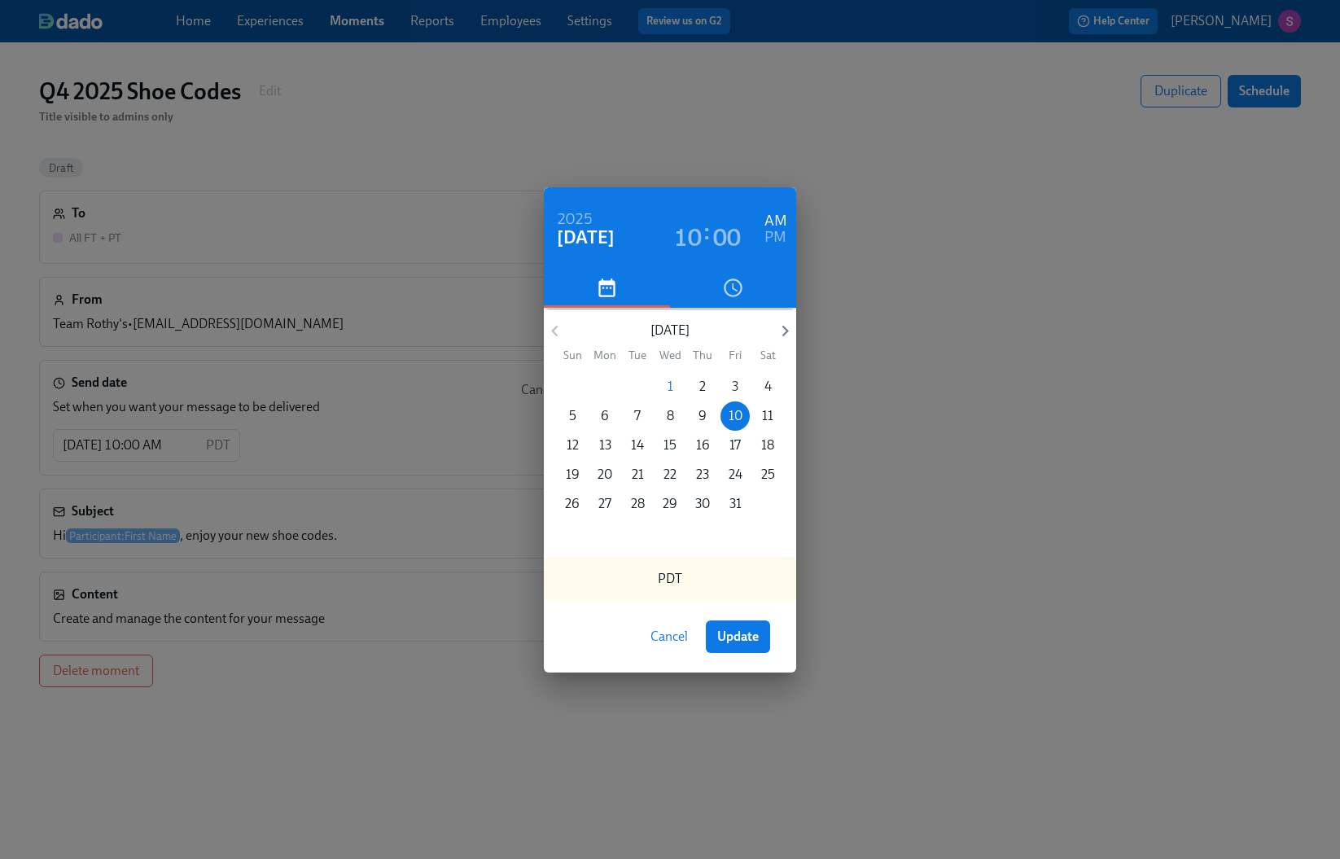
click at [737, 388] on p "3" at bounding box center [735, 387] width 7 height 18
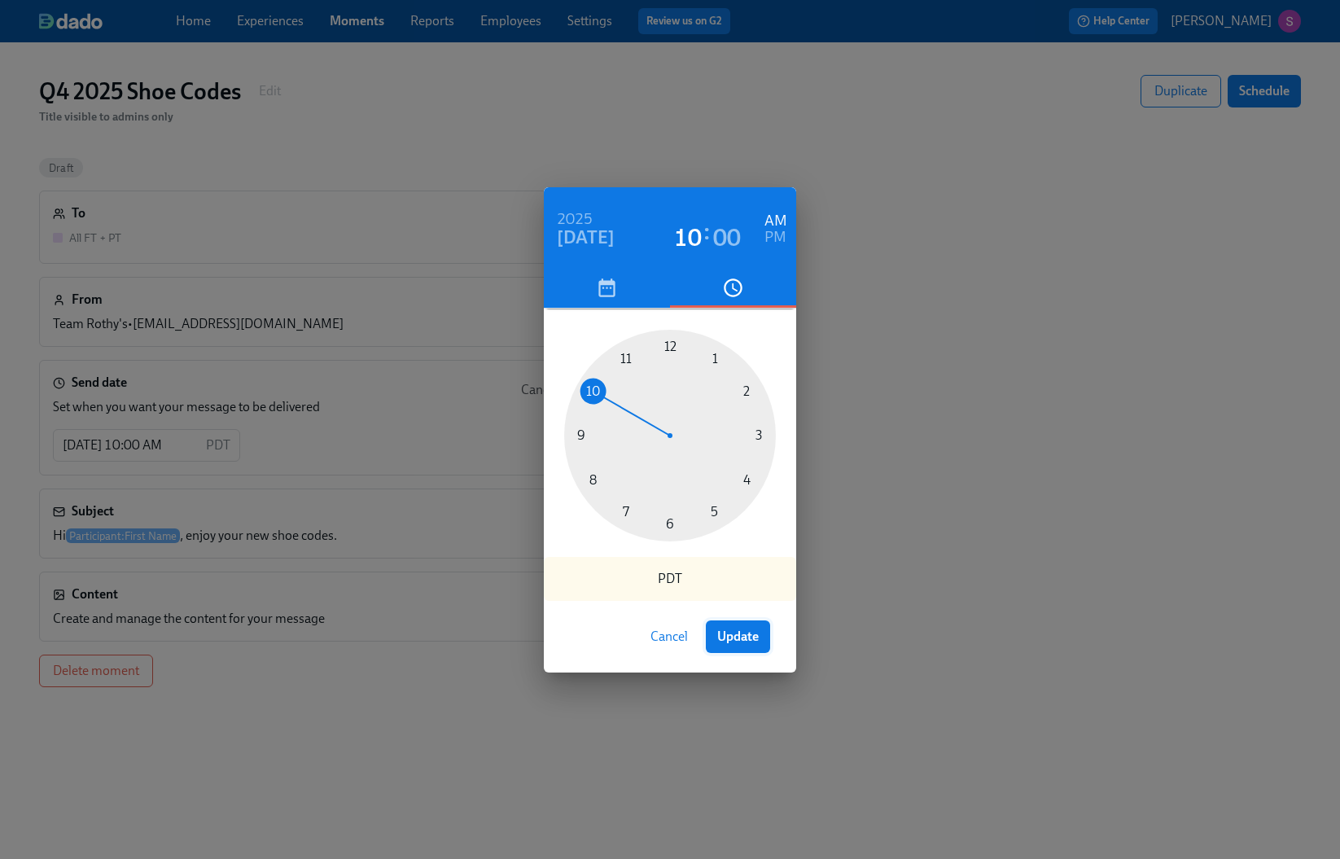
click at [745, 641] on span "Update" at bounding box center [738, 636] width 42 height 16
type input "10/03/2025 10:00 AM"
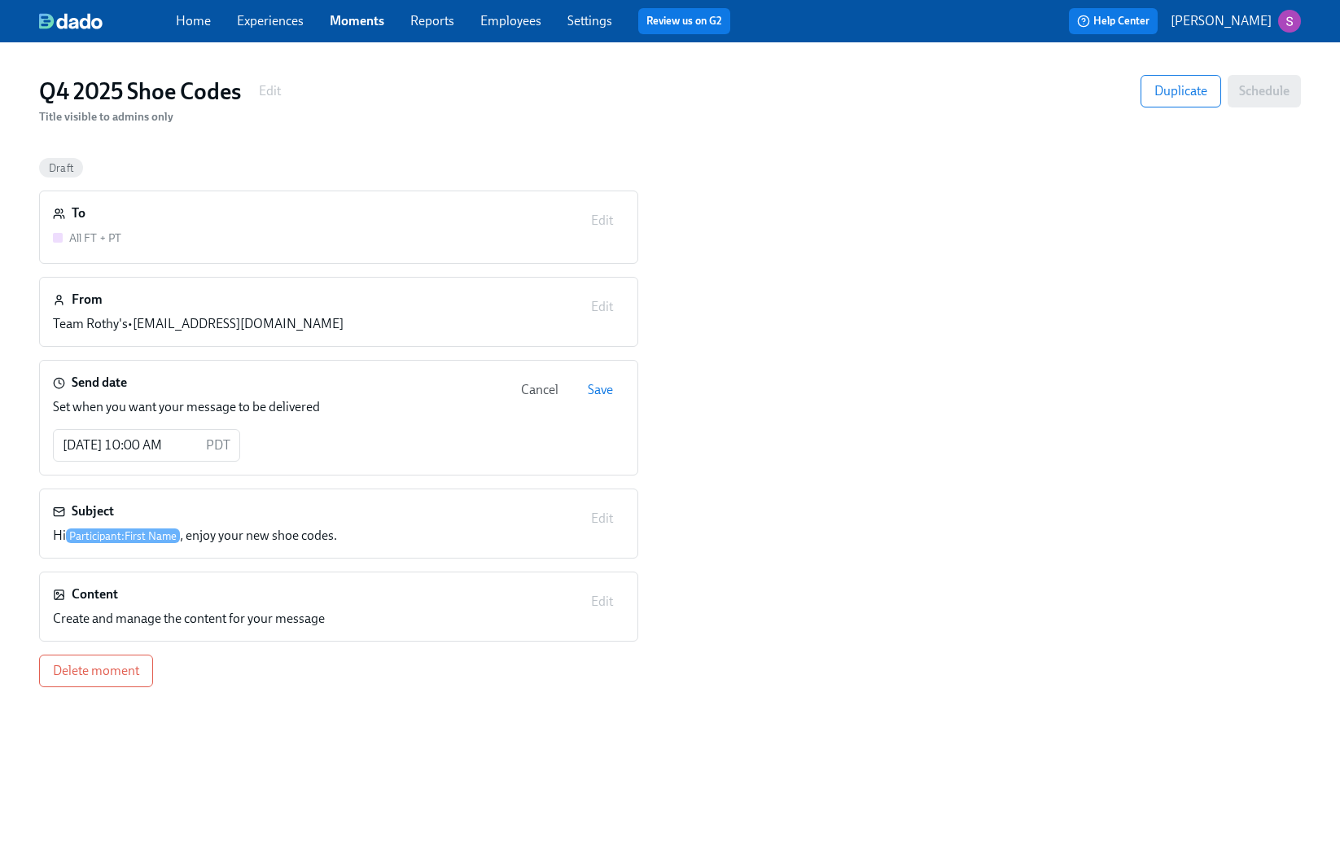
click at [606, 391] on span "Save" at bounding box center [600, 390] width 25 height 16
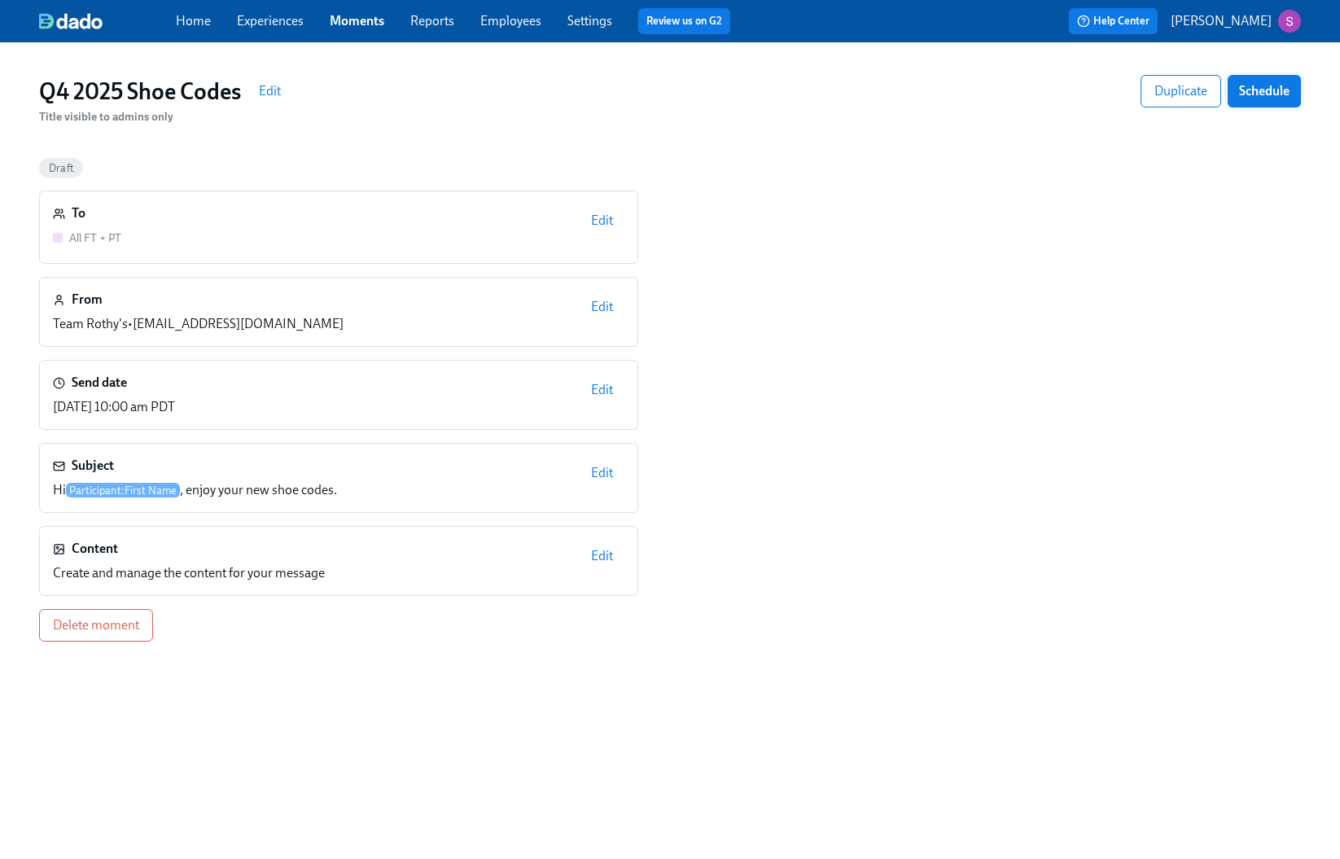
click at [1274, 86] on span "Schedule" at bounding box center [1264, 91] width 50 height 16
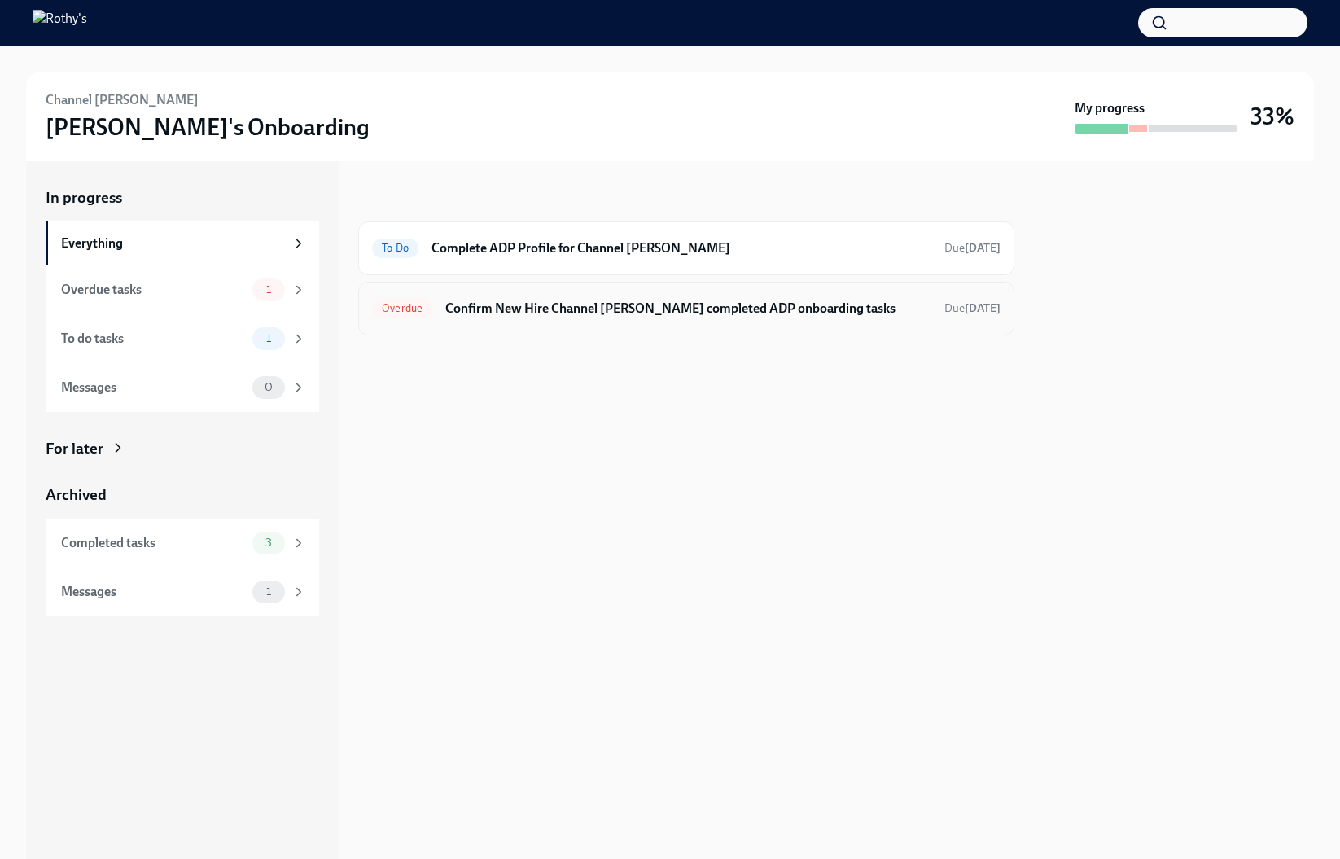
click at [534, 307] on h6 "Confirm New Hire Channel Powe completed ADP onboarding tasks" at bounding box center [688, 309] width 486 height 18
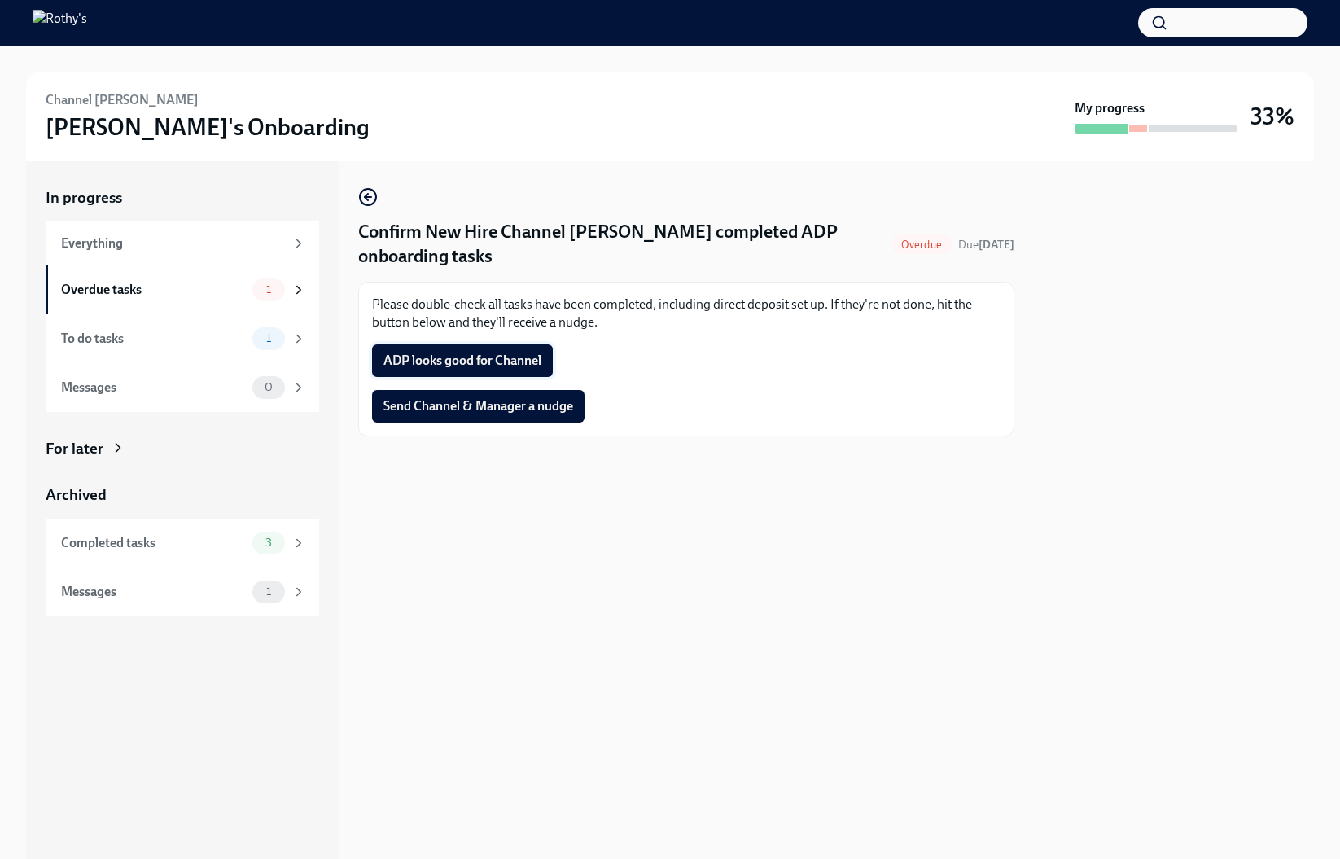
click at [518, 358] on span "ADP looks good for Channel" at bounding box center [462, 360] width 158 height 16
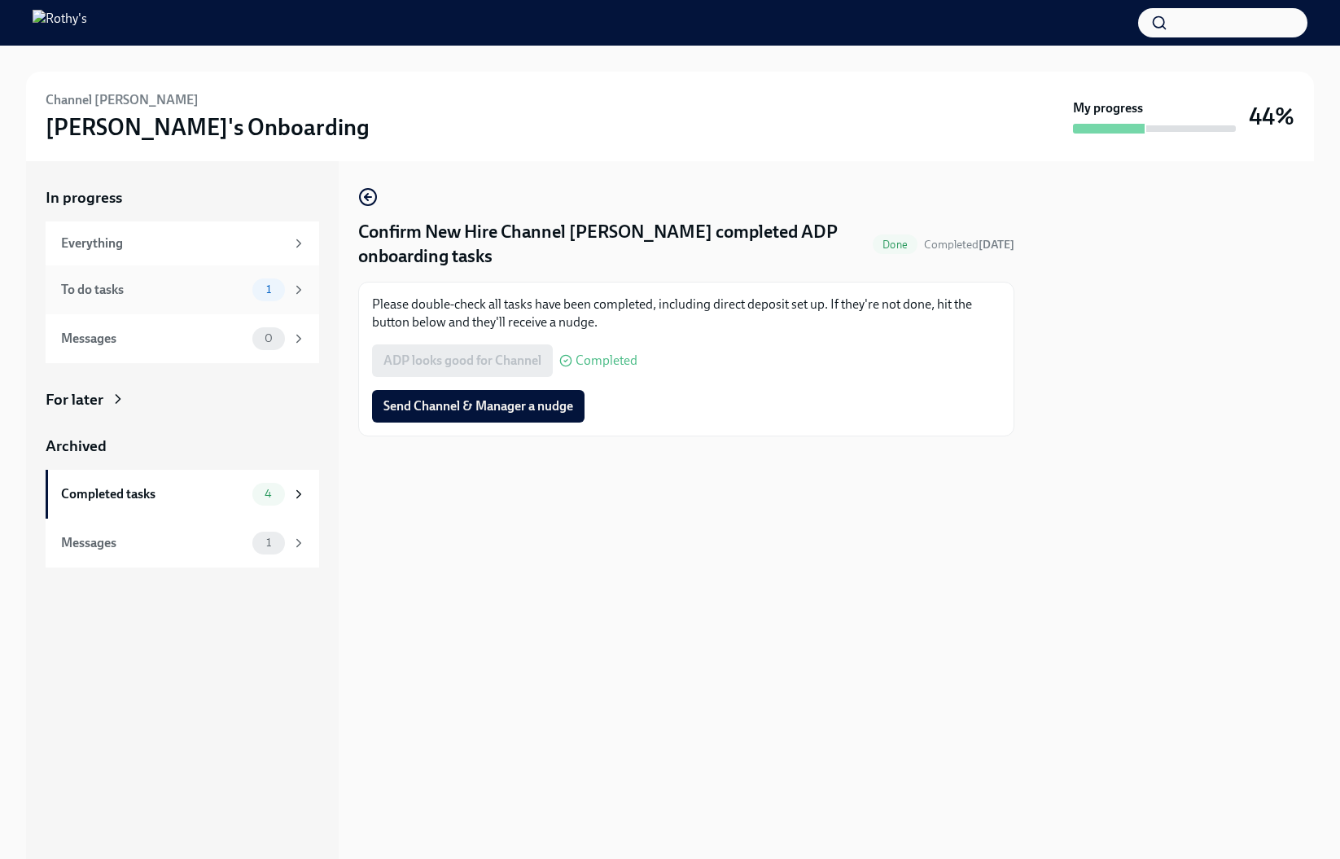
click at [291, 288] on icon at bounding box center [298, 289] width 15 height 15
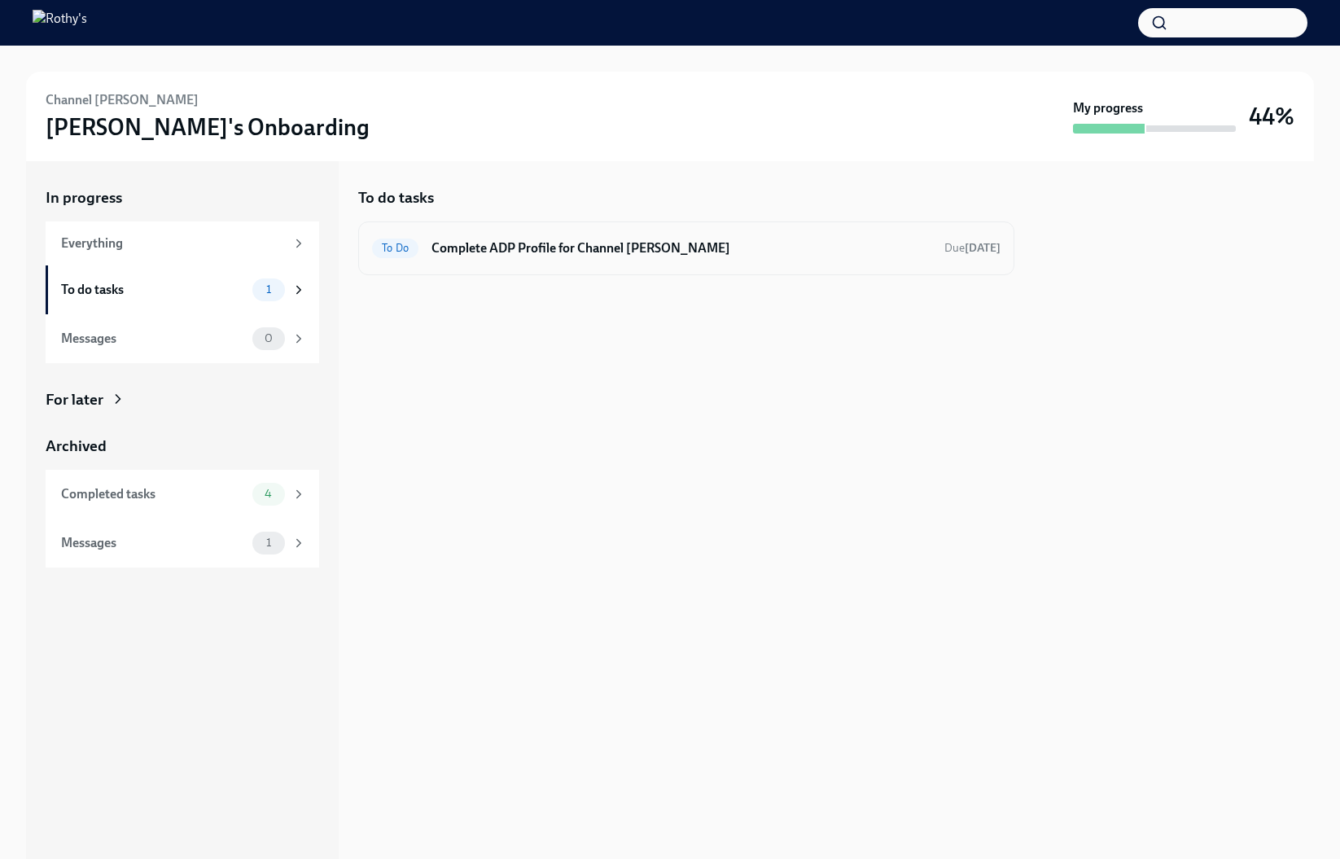
click at [483, 253] on h6 "Complete ADP Profile for Channel Powe" at bounding box center [681, 248] width 500 height 18
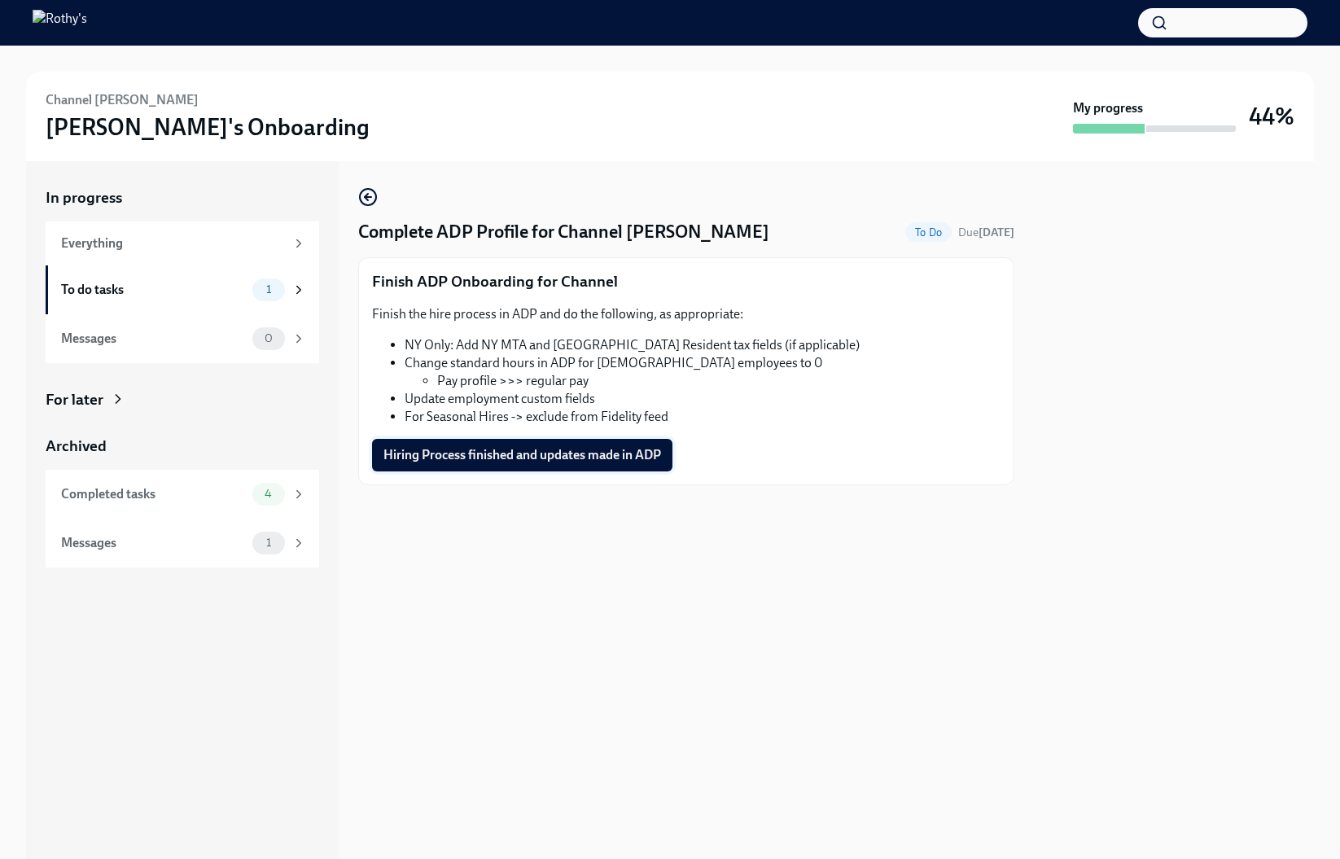
click at [497, 450] on span "Hiring Process finished and updates made in ADP" at bounding box center [522, 455] width 278 height 16
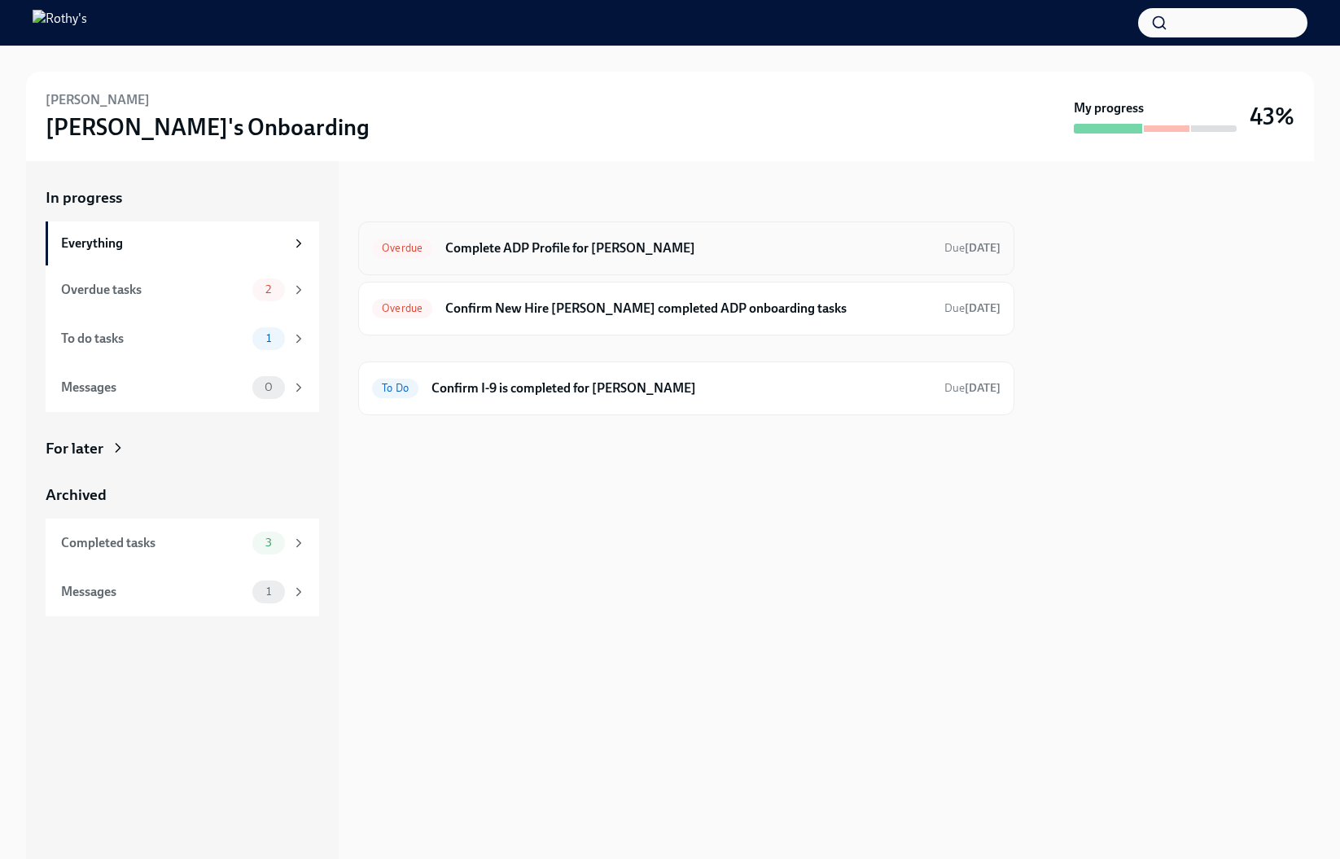
click at [658, 266] on div "Overdue Complete ADP Profile for [PERSON_NAME] Due [DATE]" at bounding box center [686, 248] width 656 height 54
click at [641, 239] on h6 "Complete ADP Profile for [PERSON_NAME]" at bounding box center [688, 248] width 486 height 18
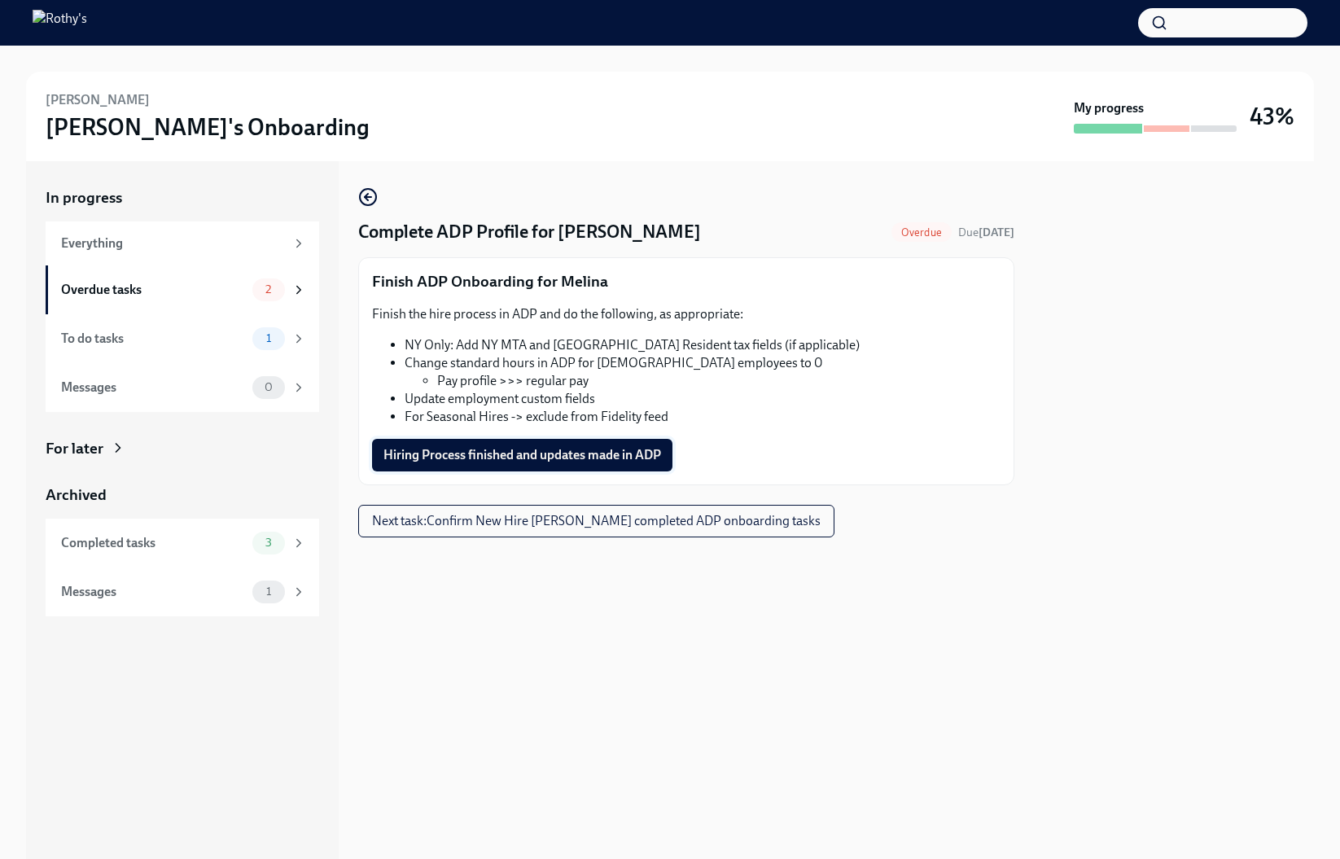
click at [568, 440] on button "Hiring Process finished and updates made in ADP" at bounding box center [522, 455] width 300 height 33
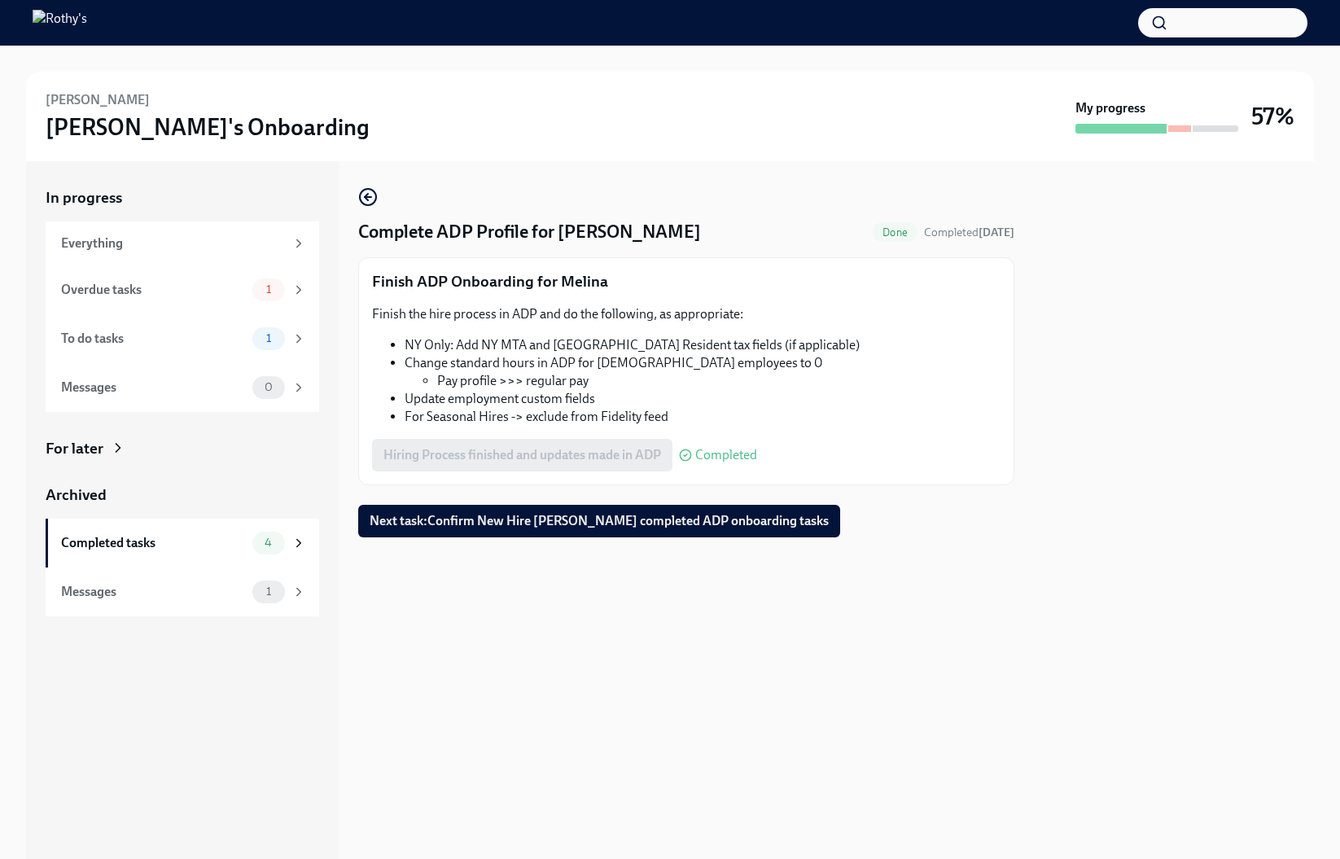
click at [676, 527] on span "Next task : Confirm New Hire Melina Nguyen completed ADP onboarding tasks" at bounding box center [599, 521] width 459 height 16
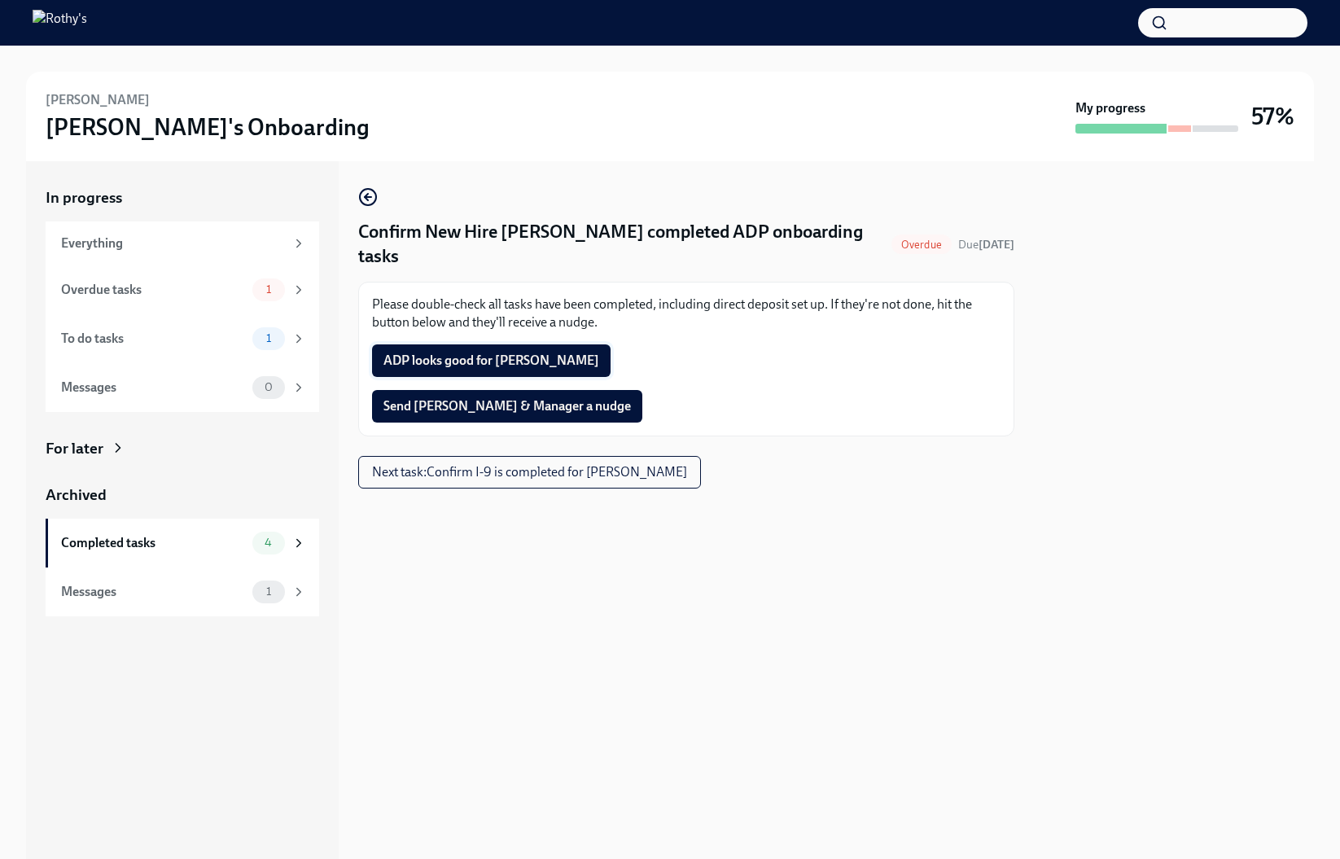
click at [499, 367] on span "ADP looks good for Melina" at bounding box center [491, 360] width 216 height 16
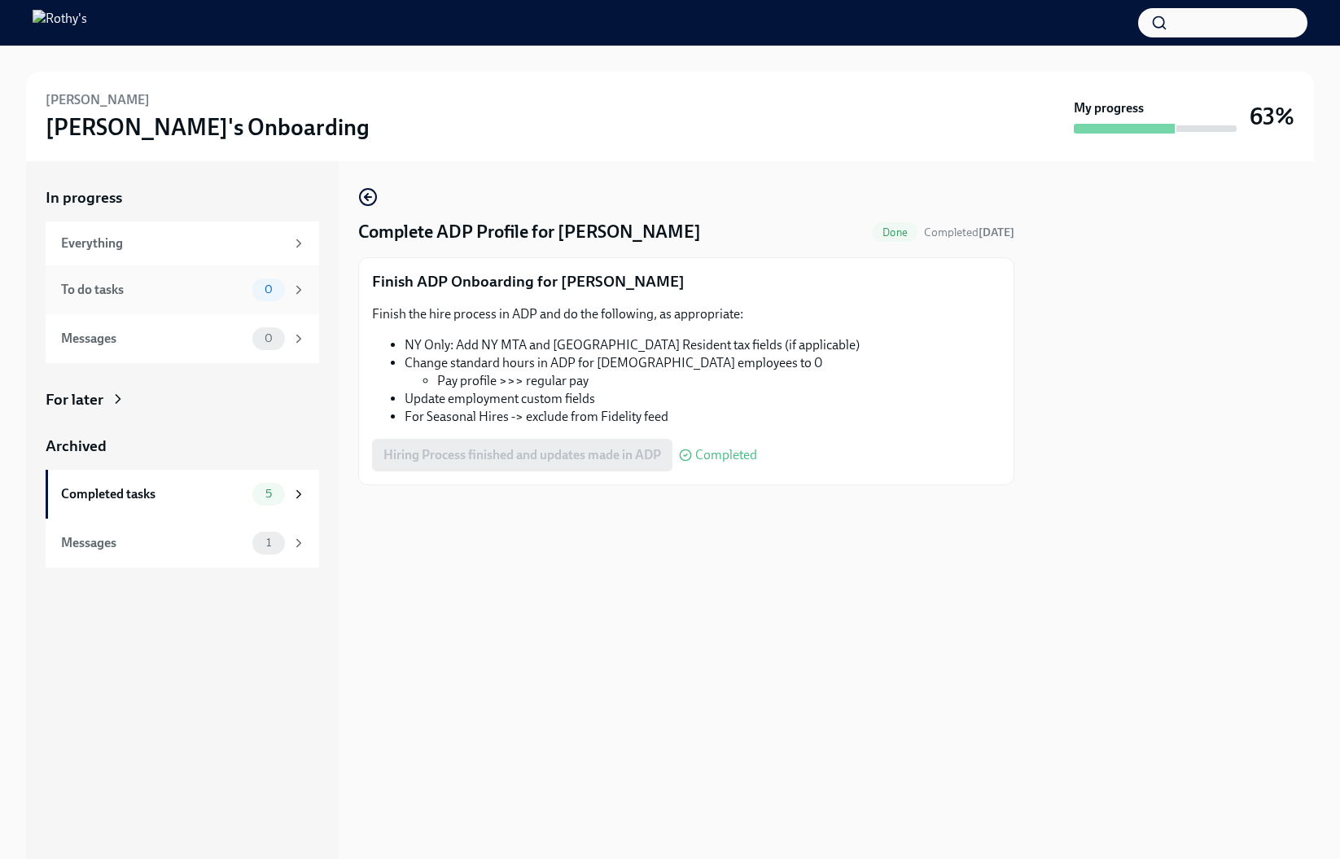
click at [191, 287] on div "To do tasks" at bounding box center [153, 290] width 185 height 18
